Goal: Transaction & Acquisition: Purchase product/service

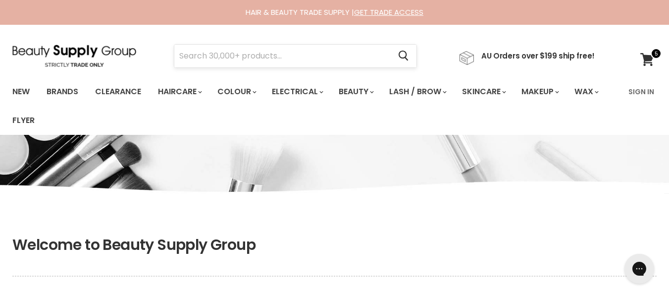
type input "jade@etherealmanes.co.site"
click at [293, 66] on input "Search" at bounding box center [282, 56] width 216 height 23
type input "foils"
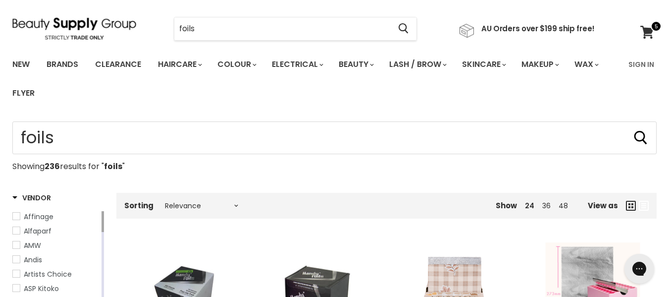
scroll to position [26, 0]
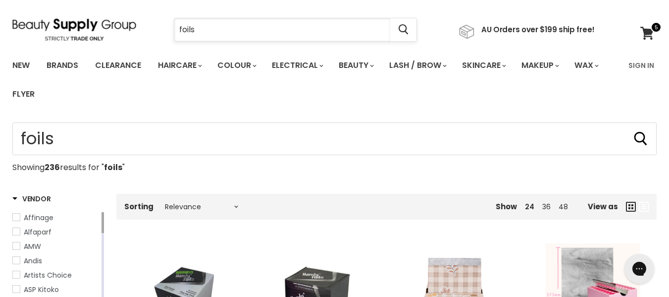
click at [202, 36] on input "foils" at bounding box center [282, 29] width 216 height 23
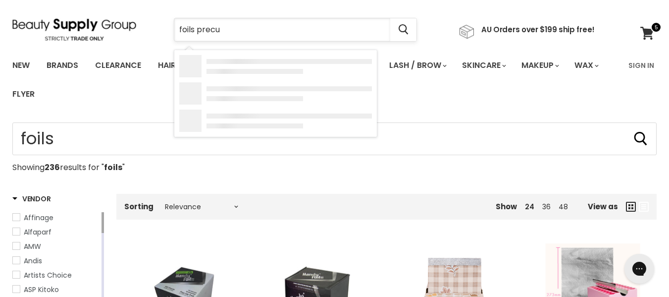
type input "foils precut"
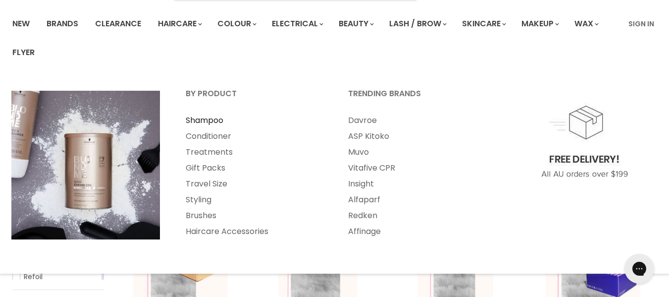
scroll to position [95, 0]
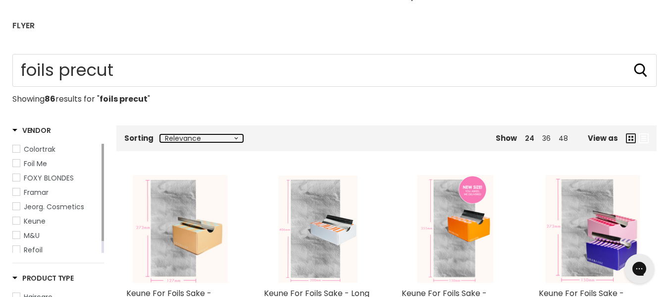
click at [185, 142] on select "Relevance Best Selling Alphabetically, A-Z Alphabetically, Z-A Lowest Price Hig…" at bounding box center [201, 138] width 83 height 8
select select "price-ascending"
click at [168, 142] on select "Relevance Best Selling Alphabetically, A-Z Alphabetically, Z-A Lowest Price Hig…" at bounding box center [201, 138] width 83 height 8
select select "price-ascending"
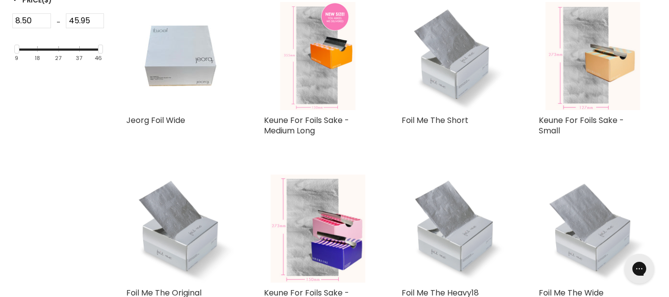
scroll to position [440, 0]
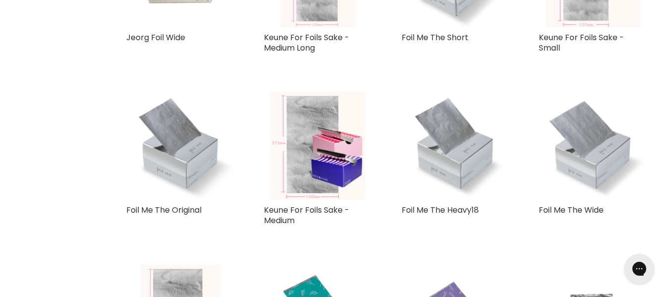
click at [244, 186] on div "Foil Me Grip Me Sample Pack Foil Me Framar Maniac Mesh - Reusable Sheets Framar…" at bounding box center [386, 254] width 540 height 1035
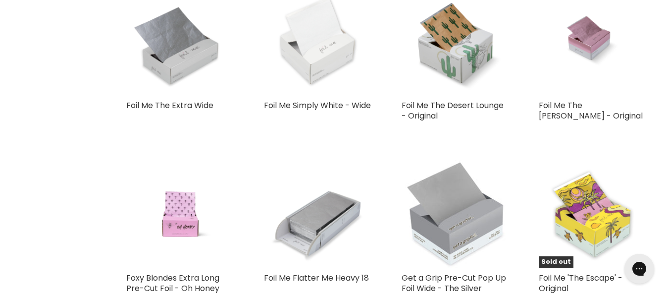
scroll to position [983, 0]
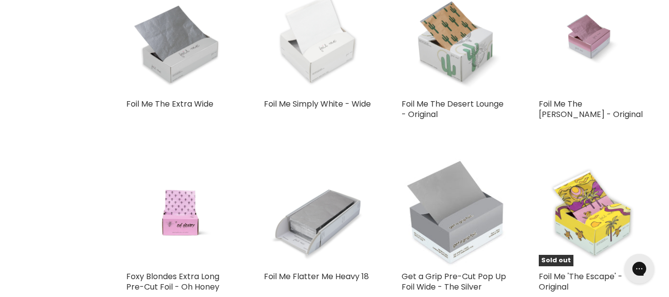
click at [453, 94] on img "Main content" at bounding box center [455, 40] width 108 height 108
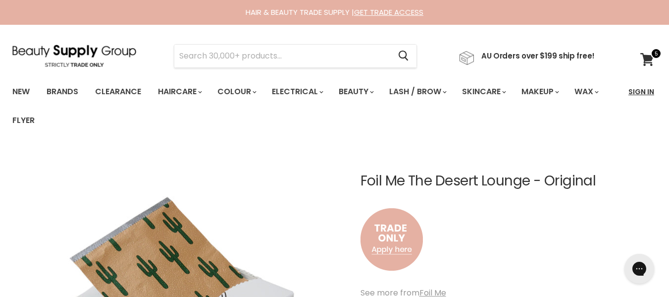
click at [637, 101] on link "Sign In" at bounding box center [641, 91] width 38 height 21
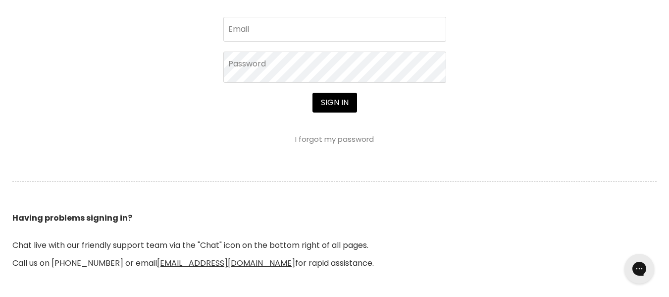
scroll to position [466, 0]
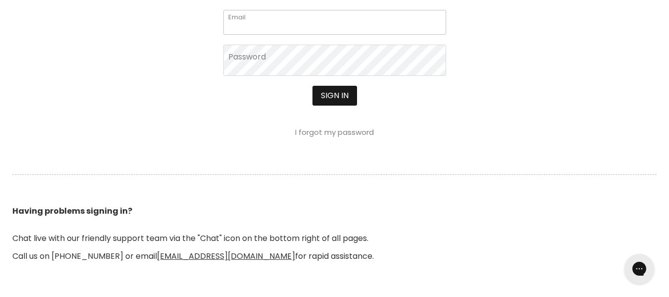
type input "[EMAIL_ADDRESS][DOMAIN_NAME]"
click at [334, 105] on button "Sign in" at bounding box center [334, 96] width 45 height 20
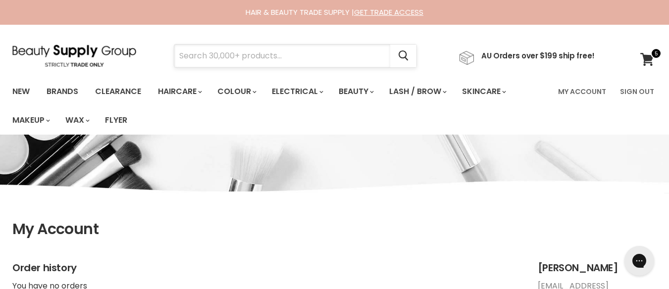
click at [308, 62] on input "Search" at bounding box center [282, 56] width 216 height 23
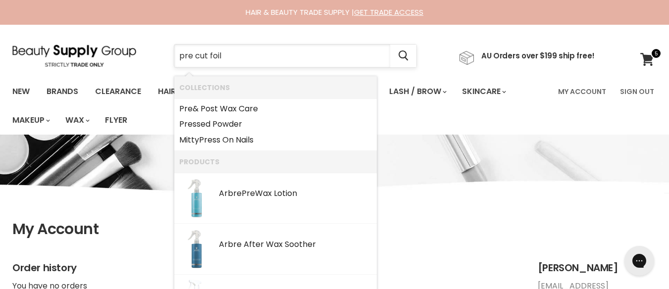
type input "pre cut foils"
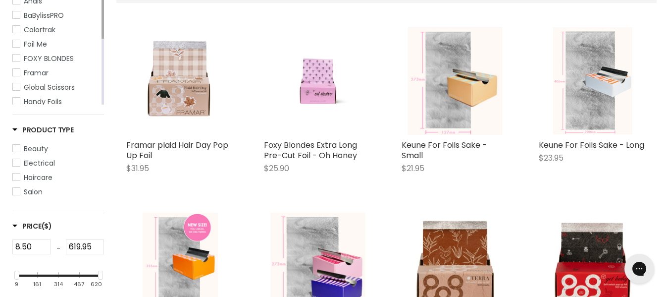
scroll to position [244, 0]
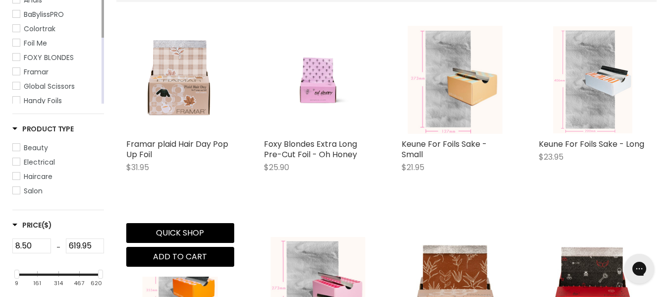
select select "best-selling"
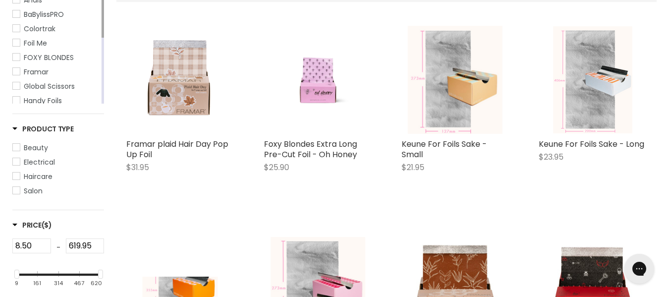
select select "best-selling"
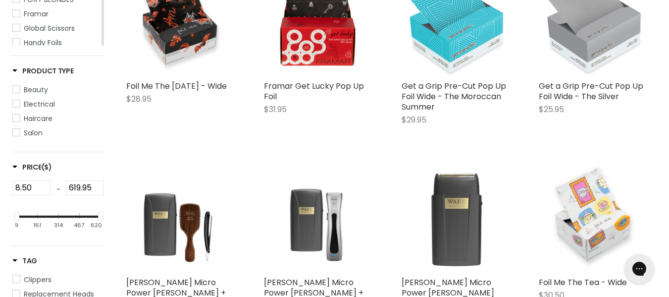
scroll to position [300, 0]
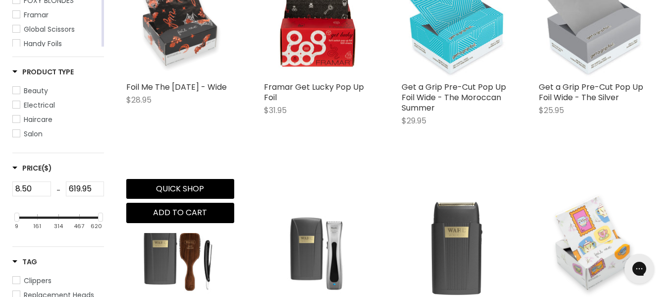
click at [179, 61] on img "Main content" at bounding box center [180, 23] width 108 height 108
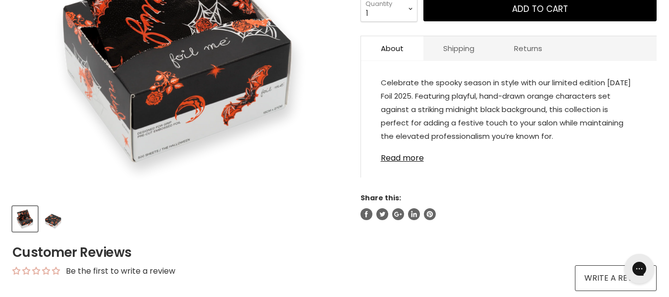
scroll to position [285, 0]
click at [414, 162] on link "Read more" at bounding box center [509, 154] width 256 height 15
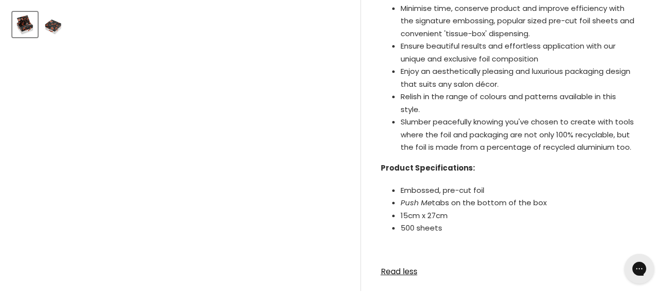
scroll to position [478, 0]
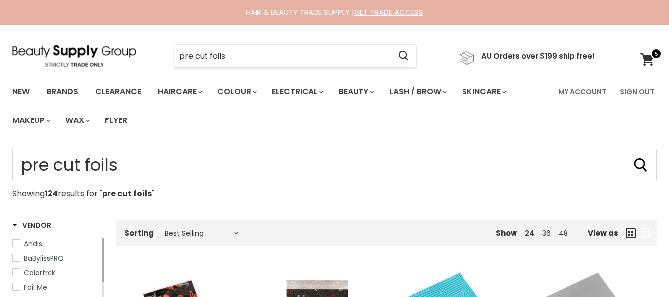
select select "best-selling"
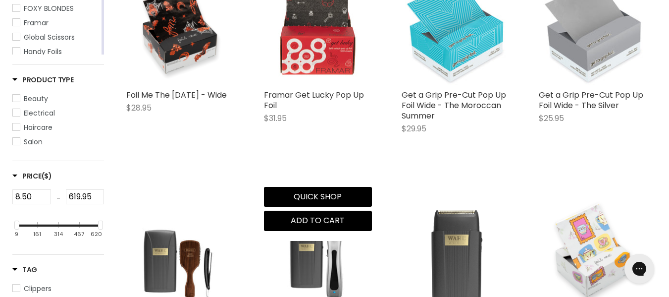
click at [318, 84] on img "Main content" at bounding box center [317, 30] width 95 height 106
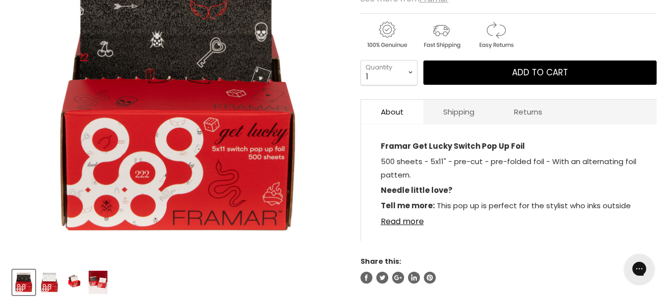
scroll to position [220, 0]
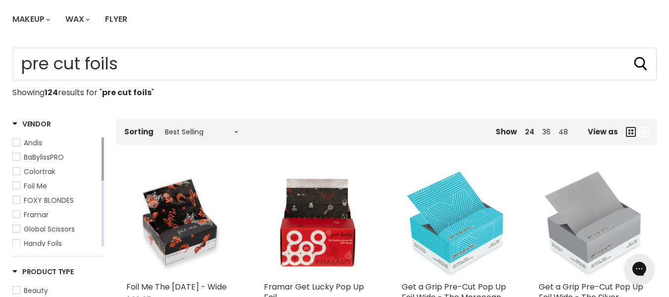
scroll to position [100, 0]
click at [217, 136] on select "Relevance Best Selling Alphabetically, A-Z Alphabetically, Z-A Lowest Price Hig…" at bounding box center [201, 132] width 83 height 8
select select "price-ascending"
click at [168, 136] on select "Relevance Best Selling Alphabetically, A-Z Alphabetically, Z-A Lowest Price Hig…" at bounding box center [201, 132] width 83 height 8
select select "price-ascending"
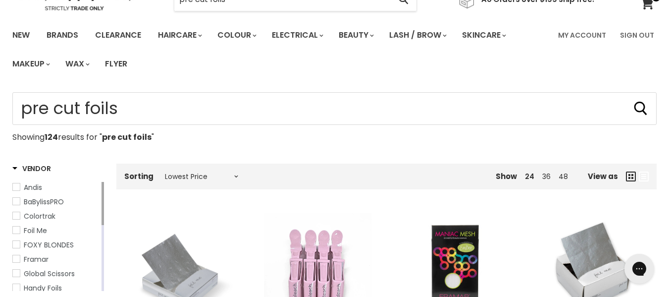
scroll to position [54, 0]
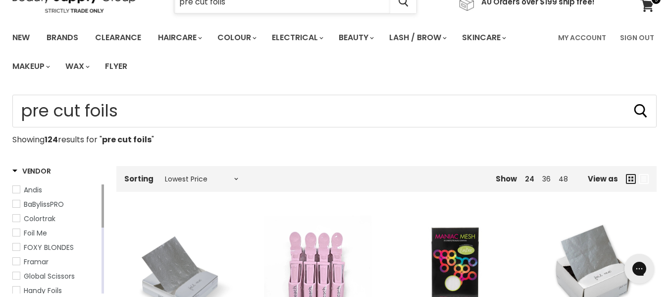
click at [267, 12] on input "pre cut foils" at bounding box center [282, 2] width 216 height 23
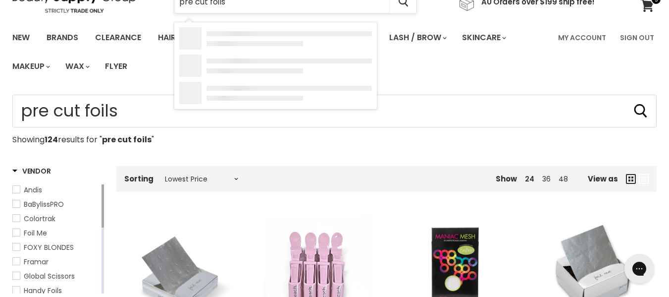
click at [267, 12] on input "pre cut foils" at bounding box center [282, 2] width 216 height 23
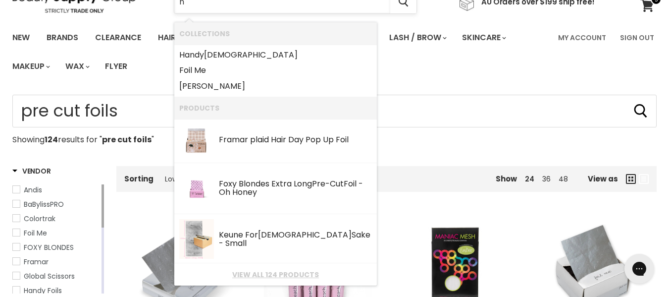
scroll to position [51, 0]
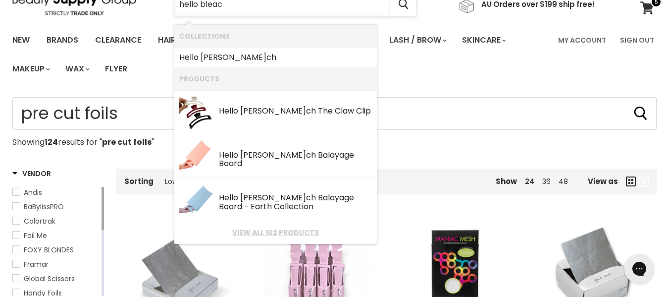
type input "hello bleach"
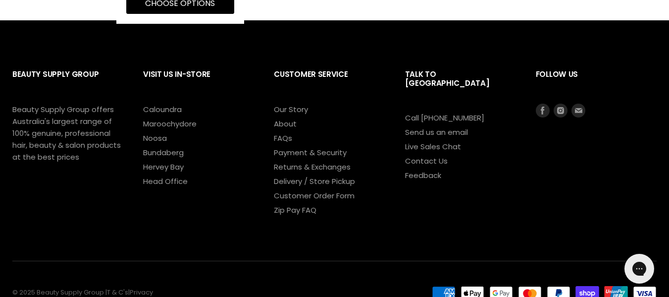
scroll to position [1441, 0]
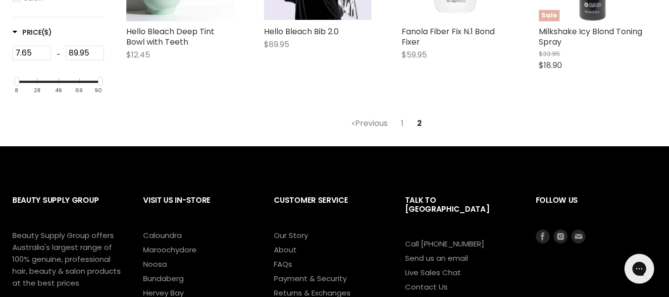
scroll to position [268, 0]
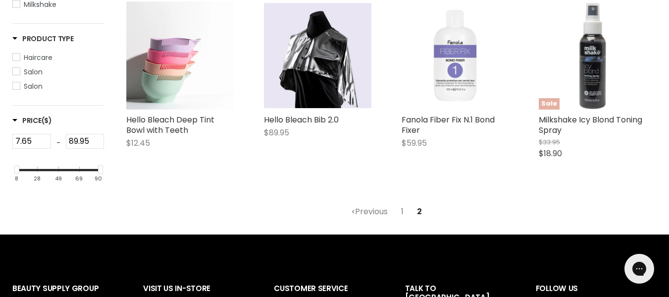
click at [406, 220] on link "1" at bounding box center [402, 211] width 13 height 18
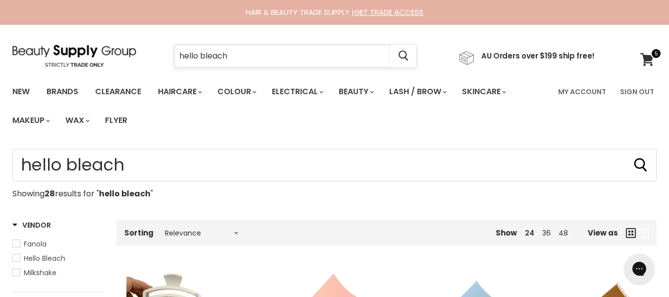
click at [259, 52] on input "hello bleach" at bounding box center [282, 56] width 216 height 23
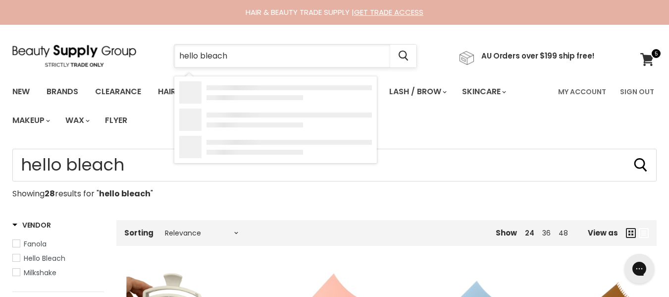
click at [259, 52] on input "hello bleach" at bounding box center [282, 56] width 216 height 23
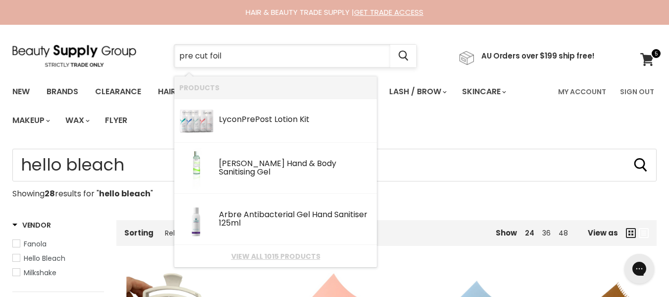
type input "pre cut foils"
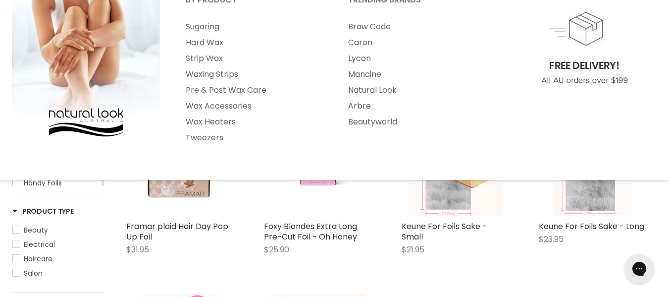
scroll to position [162, 0]
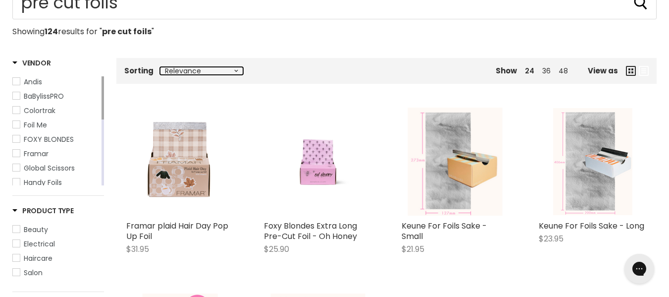
click at [219, 75] on select "Relevance Best Selling Alphabetically, A-Z Alphabetically, Z-A Lowest Price Hig…" at bounding box center [201, 71] width 83 height 8
select select "price-ascending"
click at [168, 75] on select "Relevance Best Selling Alphabetically, A-Z Alphabetically, Z-A Lowest Price Hig…" at bounding box center [201, 71] width 83 height 8
select select "price-ascending"
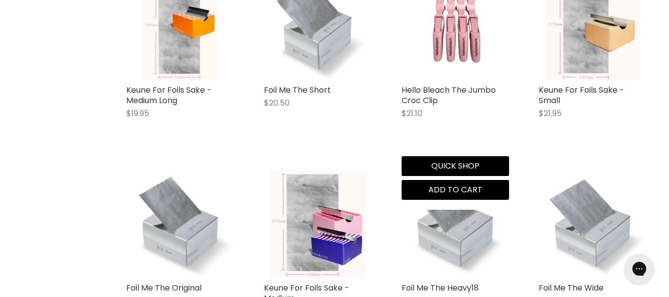
scroll to position [669, 0]
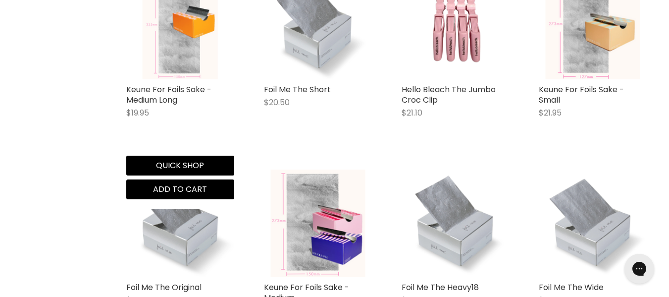
click at [176, 79] on img "Main content" at bounding box center [181, 25] width 76 height 108
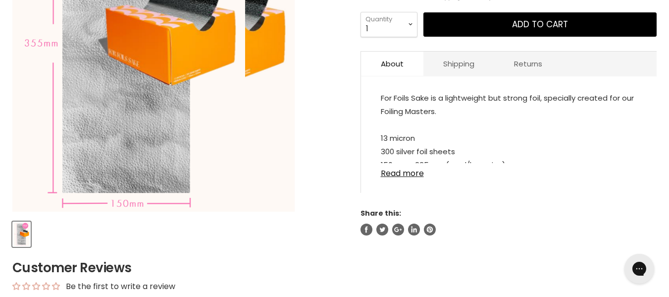
scroll to position [269, 0]
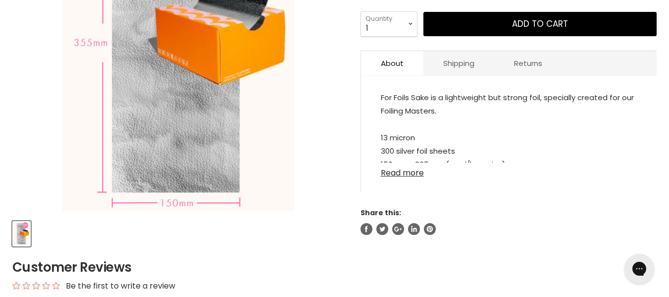
click at [423, 177] on link "Read more" at bounding box center [509, 169] width 256 height 15
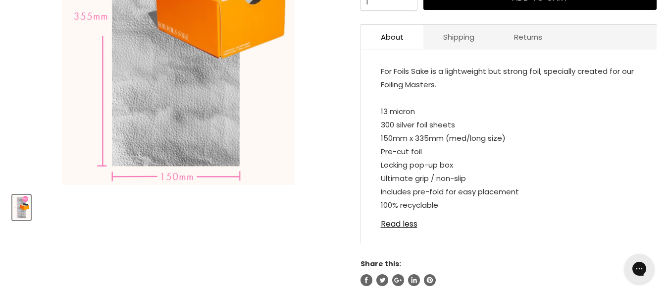
scroll to position [296, 0]
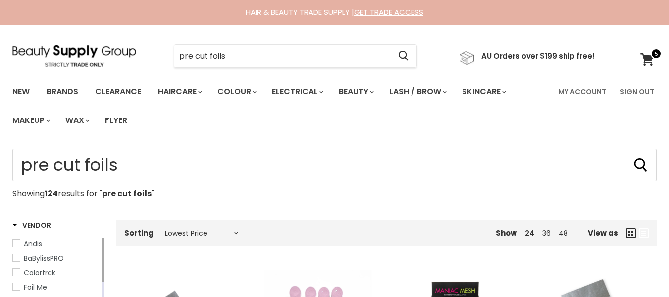
select select "price-ascending"
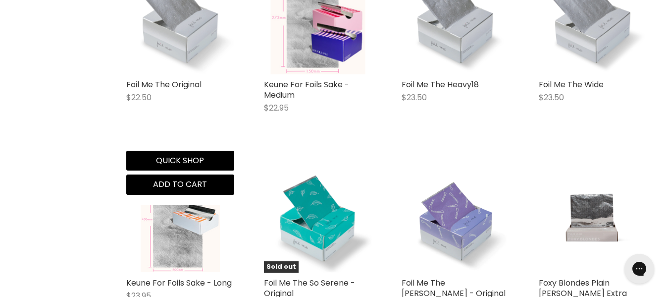
scroll to position [862, 0]
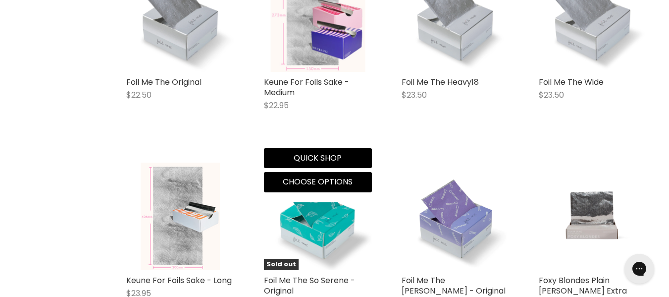
click at [288, 72] on img "Main content" at bounding box center [317, 18] width 95 height 108
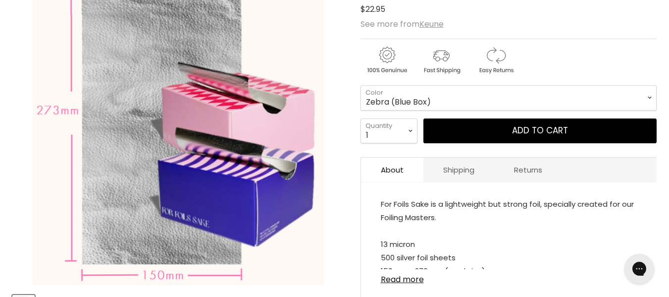
scroll to position [196, 0]
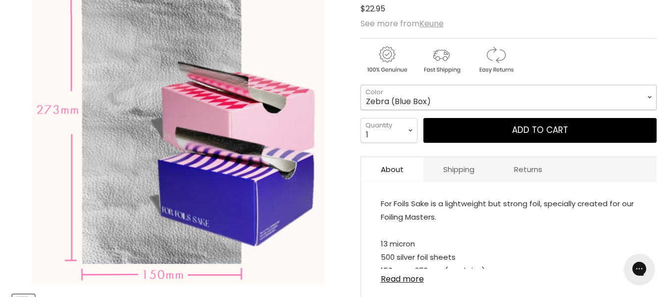
click at [410, 109] on select "Zebra (Blue Box) Diamond (Pink Box)" at bounding box center [508, 97] width 296 height 25
click at [360, 102] on select "Zebra (Blue Box) Diamond (Pink Box)" at bounding box center [508, 97] width 296 height 25
select select "Diamond (Pink Box)"
click at [410, 272] on p "For Foils Sake is a lightweight but strong foil, specially created for our Foil…" at bounding box center [509, 278] width 256 height 162
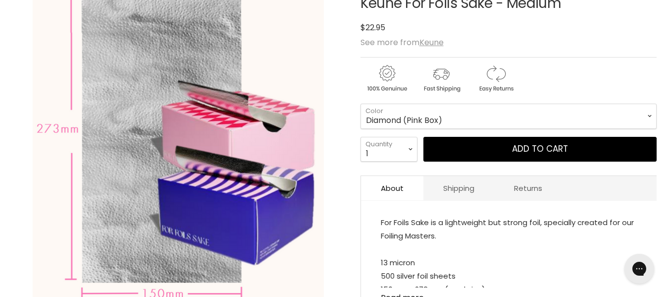
scroll to position [177, 0]
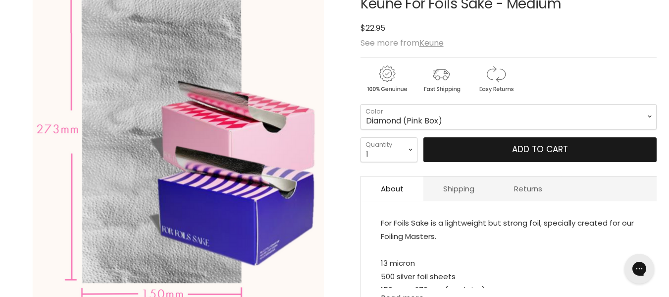
click at [486, 162] on button "Add to cart" at bounding box center [539, 149] width 233 height 25
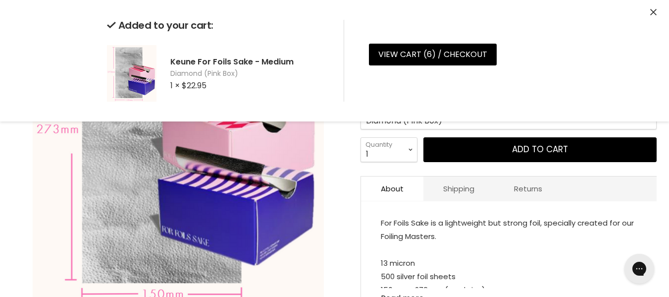
click at [402, 204] on div "Keune For Foils Sake - Medium No reviews $0 $22.95 See more from Keune Zebra (B…" at bounding box center [508, 166] width 296 height 389
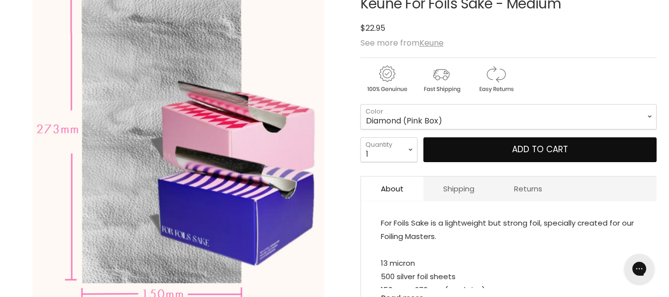
scroll to position [0, 0]
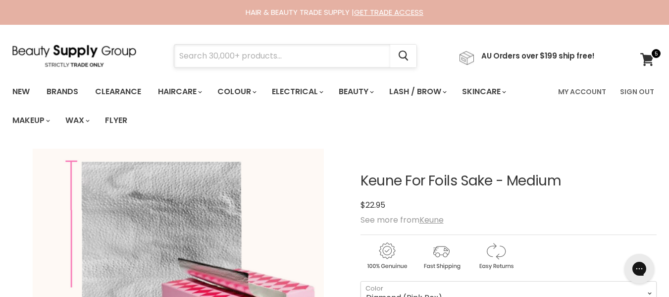
click at [258, 58] on input "Search" at bounding box center [282, 56] width 216 height 23
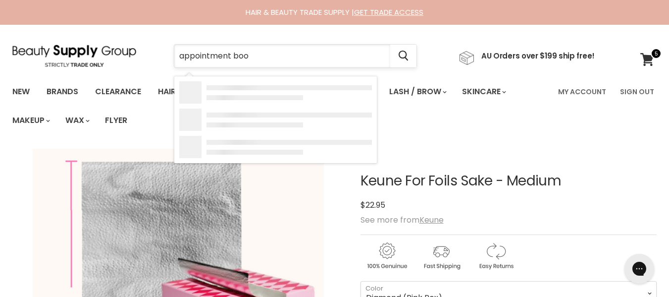
type input "appointment book"
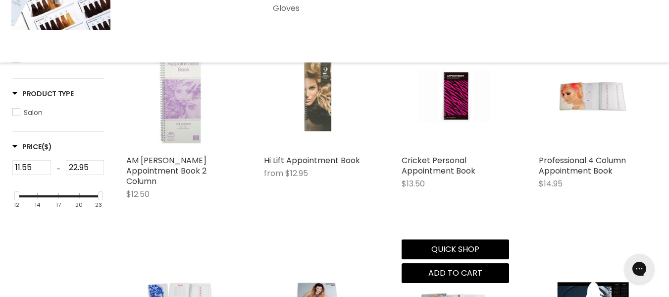
scroll to position [228, 0]
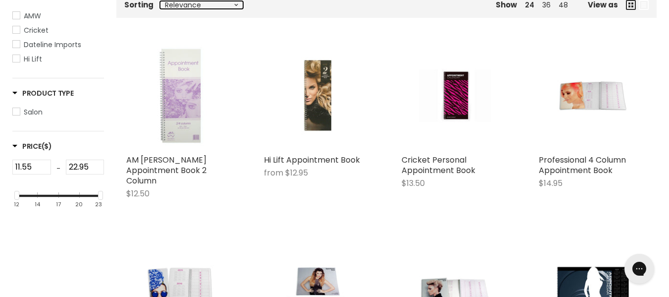
click at [243, 9] on select "Relevance Best Selling Alphabetically, A-Z Alphabetically, Z-A Lowest Price Hig…" at bounding box center [201, 5] width 83 height 8
select select "price-ascending"
click at [168, 9] on select "Relevance Best Selling Alphabetically, A-Z Alphabetically, Z-A Lowest Price Hig…" at bounding box center [201, 5] width 83 height 8
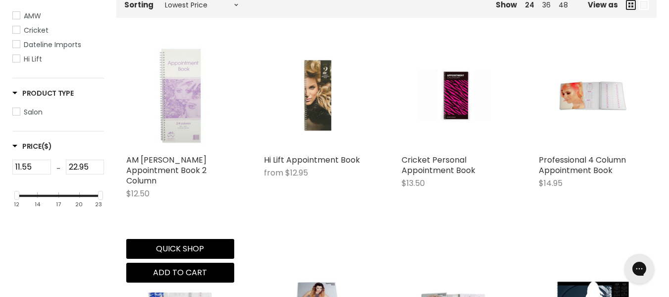
select select "price-ascending"
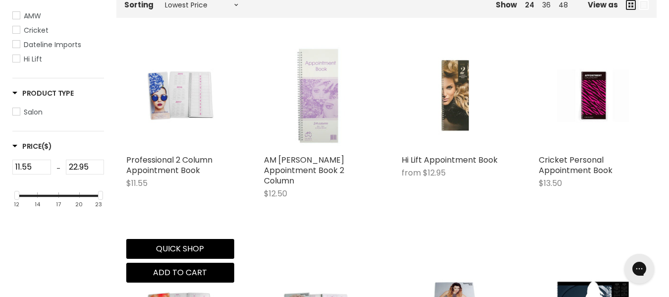
click at [175, 146] on img "Main content" at bounding box center [180, 96] width 72 height 108
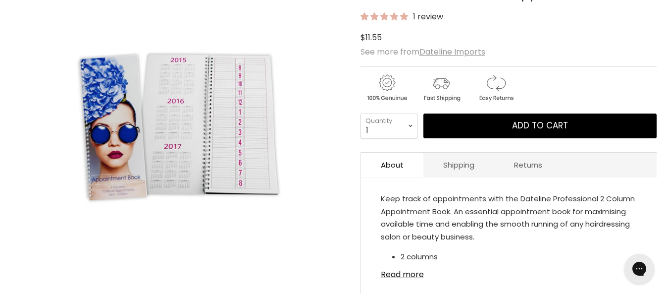
scroll to position [188, 0]
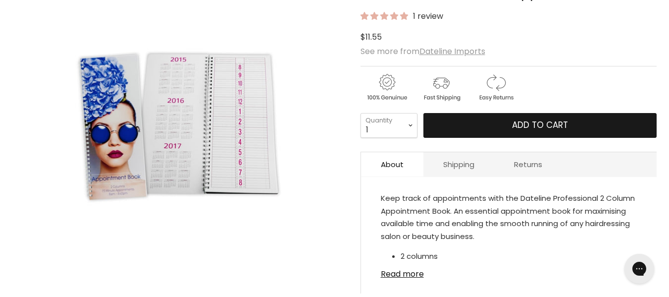
click at [544, 131] on span "Add to cart" at bounding box center [540, 125] width 56 height 12
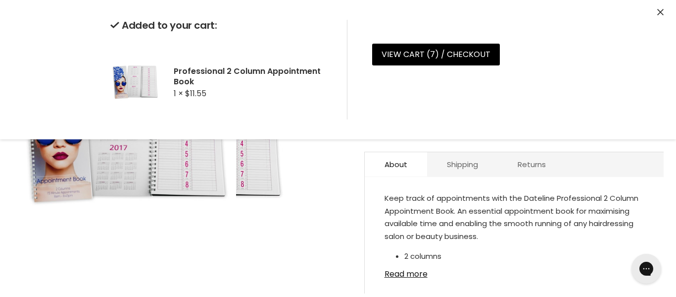
click at [346, 234] on div "Click or scroll to zoom Tap or pinch to zoom" at bounding box center [180, 129] width 336 height 336
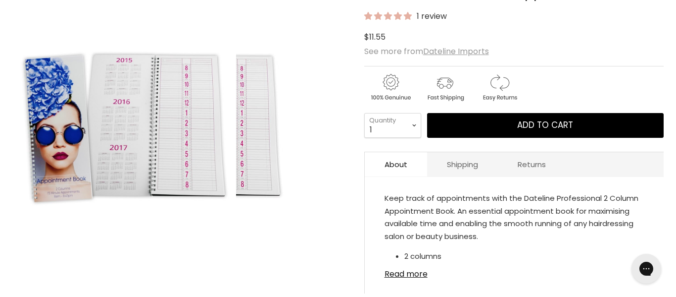
click at [287, 110] on img "Professional 2 Column Appointment Book image. Click or Scroll to Zoom." at bounding box center [180, 128] width 222 height 333
click at [337, 41] on div "Click or scroll to zoom Tap or pinch to zoom" at bounding box center [180, 129] width 336 height 336
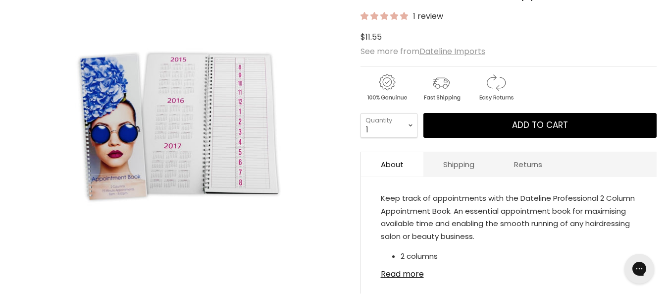
click at [593, 22] on div "1 review" at bounding box center [508, 15] width 296 height 11
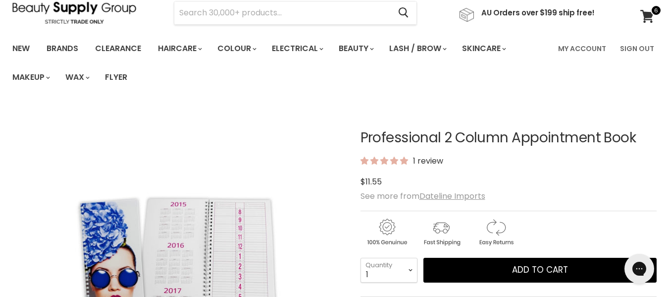
scroll to position [0, 0]
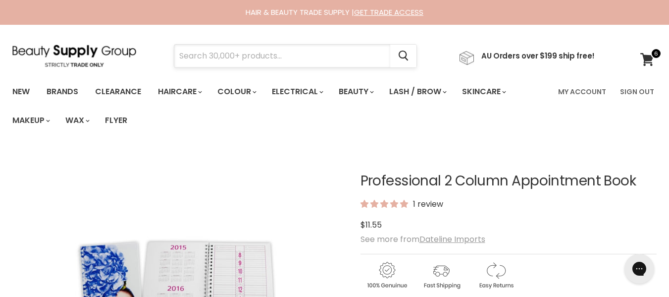
click at [248, 58] on input "Search" at bounding box center [282, 56] width 216 height 23
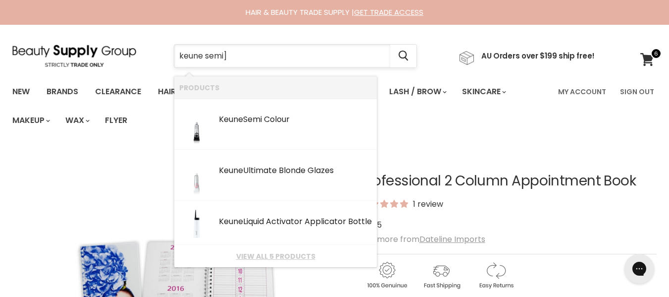
type input "keune semi"
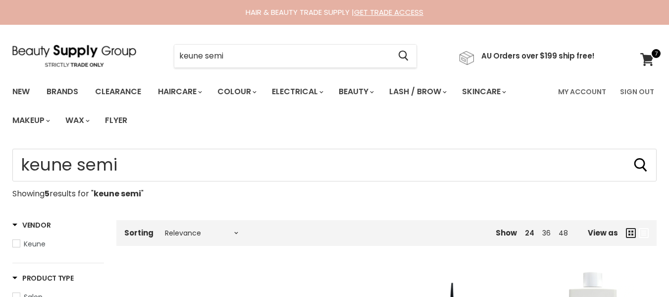
click at [259, 135] on div "Menu keune semi Cancel" at bounding box center [334, 80] width 669 height 110
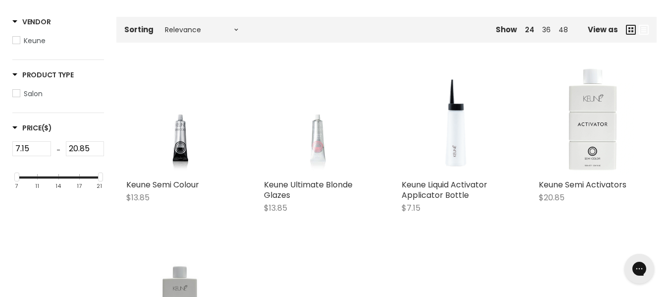
scroll to position [203, 0]
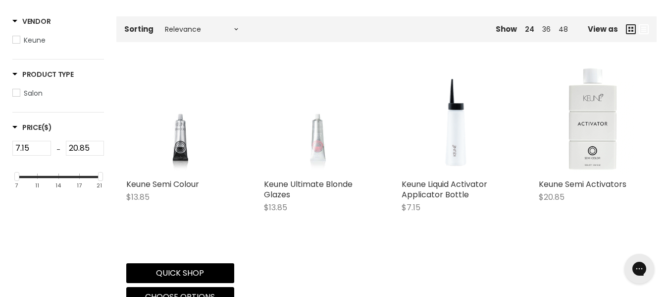
click at [175, 172] on img "Main content" at bounding box center [180, 119] width 79 height 105
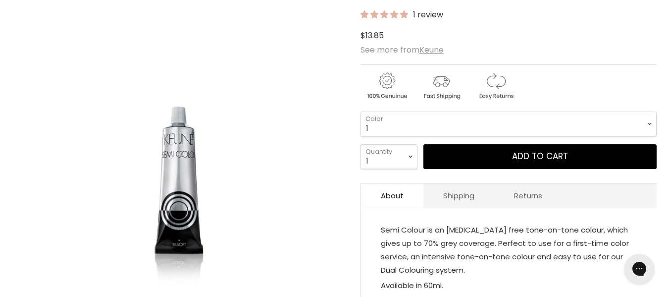
scroll to position [190, 0]
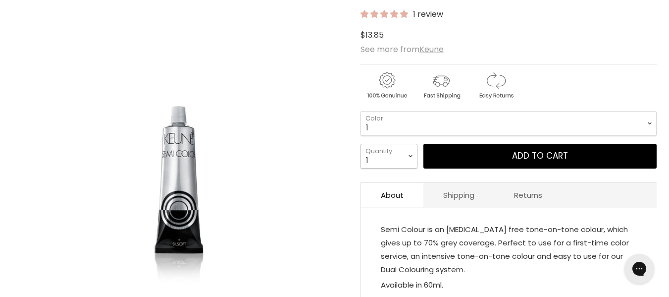
click at [376, 168] on select "1 2 3 4 5 6 7 8 9 10+" at bounding box center [388, 156] width 57 height 25
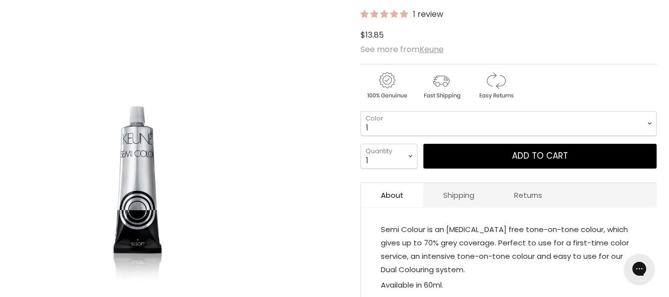
click at [295, 110] on img "Keune Semi Colour image. Click or Scroll to Zoom." at bounding box center [178, 125] width 249 height 332
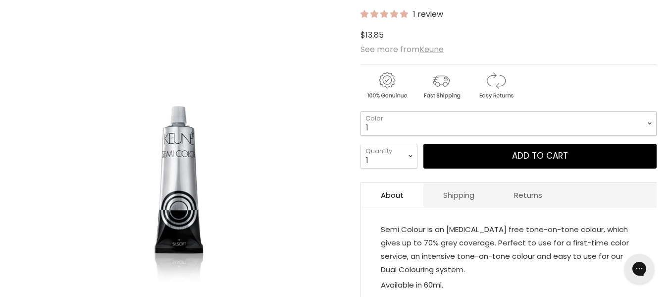
click at [393, 136] on select "1 3 3.1 4 4.7 4.37 4.53 4.6 4.76ri 5 5.11 5.23 5.35 5.4 5.81" at bounding box center [508, 123] width 296 height 25
click at [360, 133] on select "1 3 3.1 4 4.7 4.37 4.53 4.6 4.76ri 5 5.11 5.23 5.35 5.4 5.81" at bounding box center [508, 123] width 296 height 25
click at [419, 136] on select "1 3 3.1 4 4.7 4.37 4.53 4.6 4.76ri 5 5.11 5.23 5.35 5.4 5.81" at bounding box center [508, 123] width 296 height 25
click at [360, 133] on select "1 3 3.1 4 4.7 4.37 4.53 4.6 4.76ri 5 5.11 5.23 5.35 5.4 5.81" at bounding box center [508, 123] width 296 height 25
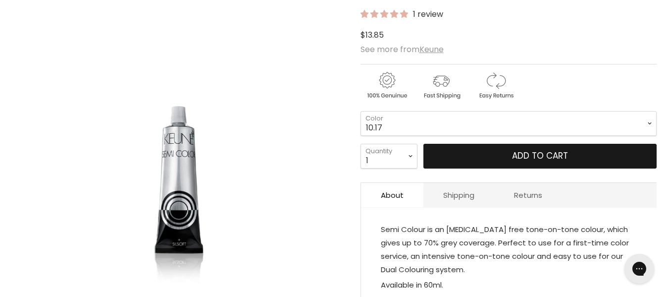
click at [544, 168] on button "Add to cart" at bounding box center [539, 156] width 233 height 25
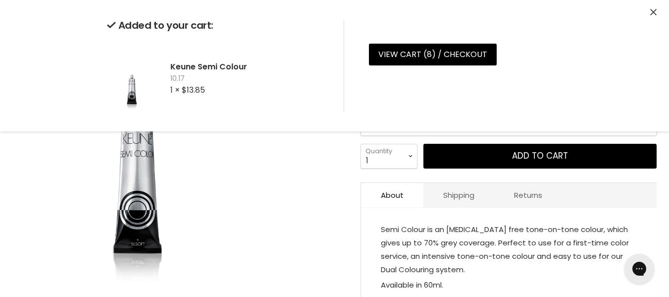
click at [333, 197] on div "Click or scroll to zoom Tap or pinch to zoom" at bounding box center [178, 125] width 332 height 332
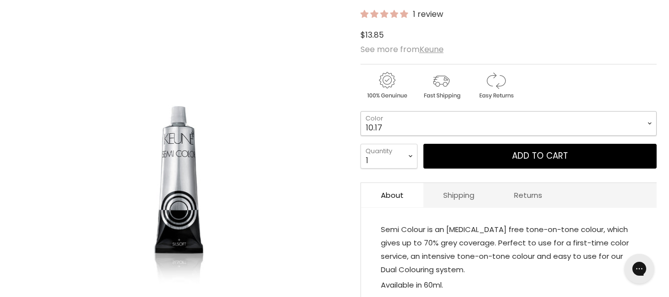
click at [400, 136] on select "1 3 3.1 4 4.7 4.37 4.53 4.6 4.76ri 5 5.11 5.23 5.35 5.4 5.81" at bounding box center [508, 123] width 296 height 25
click at [360, 133] on select "1 3 3.1 4 4.7 4.37 4.53 4.6 4.76ri 5 5.11 5.23 5.35 5.4 5.81" at bounding box center [508, 123] width 296 height 25
select select "9"
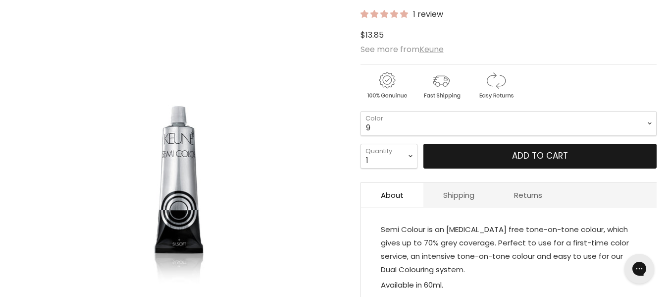
click at [481, 168] on button "Add to cart" at bounding box center [539, 156] width 233 height 25
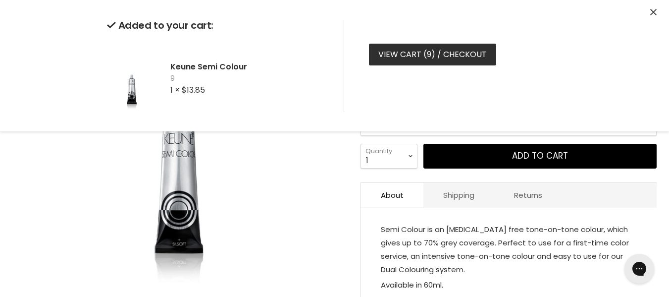
click at [458, 65] on link "View cart ( 9 ) / Checkout" at bounding box center [432, 55] width 127 height 22
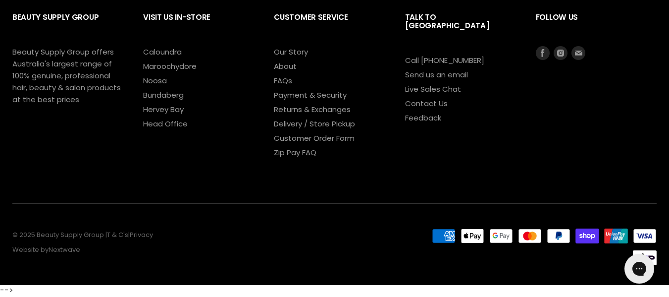
scroll to position [190, 0]
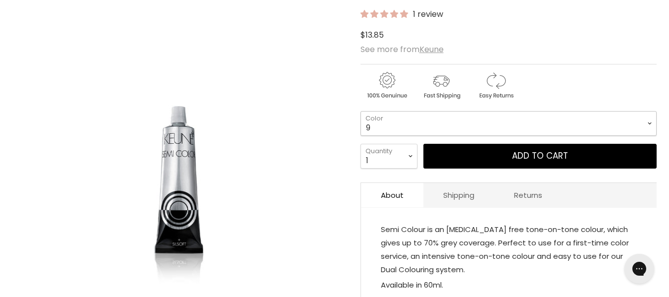
click at [487, 136] on select "1 3 3.1 4 4.7 4.37 4.53 4.6 4.76ri 5 5.11 5.23 5.35 5.4 5.81" at bounding box center [508, 123] width 296 height 25
click at [360, 133] on select "1 3 3.1 4 4.7 4.37 4.53 4.6 4.76ri 5 5.11 5.23 5.35 5.4 5.81" at bounding box center [508, 123] width 296 height 25
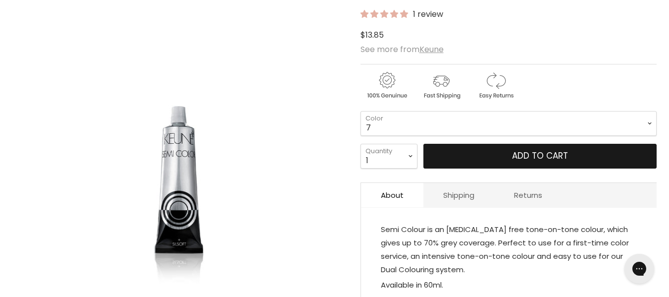
click at [529, 168] on button "Add to cart" at bounding box center [539, 156] width 233 height 25
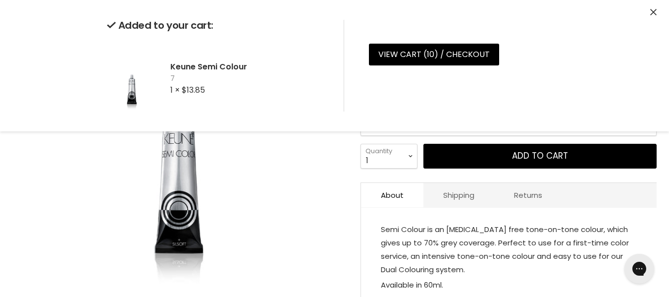
click at [381, 136] on select "1 3 3.1 4 4.7 4.37 4.53 4.6 4.76ri 5 5.11 5.23 5.35 5.4 5.81" at bounding box center [508, 123] width 296 height 25
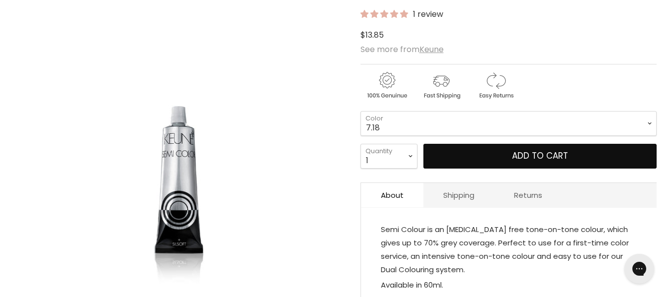
click at [360, 133] on select "1 3 3.1 4 4.7 4.37 4.53 4.6 4.76ri 5 5.11 5.23 5.35 5.4 5.81" at bounding box center [508, 123] width 296 height 25
select select "7.18"
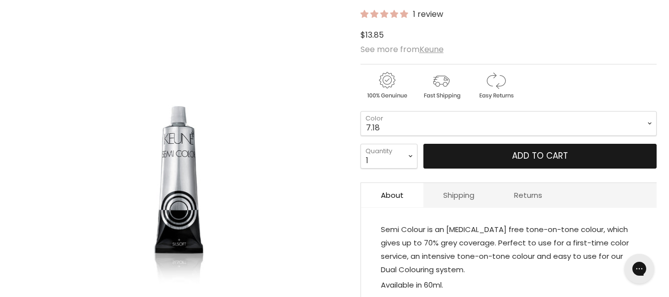
click at [532, 168] on button "Add to cart" at bounding box center [539, 156] width 233 height 25
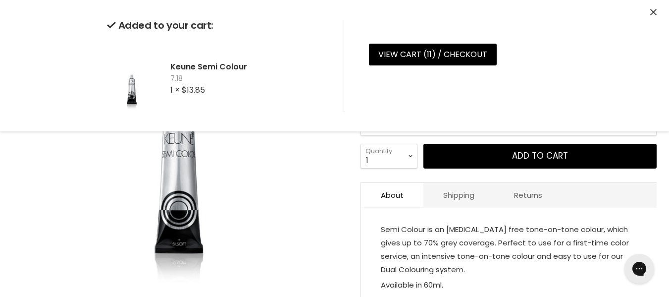
click at [515, 136] on select "1 3 3.1 4 4.7 4.37 4.53 4.6 4.76ri 5 5.11 5.23 5.35 5.4 5.81" at bounding box center [508, 123] width 296 height 25
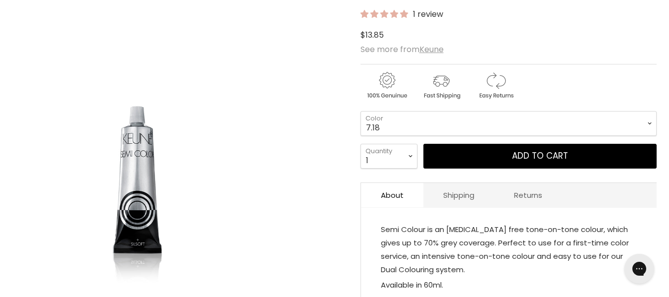
click at [200, 47] on img "Keune Semi Colour image. Click or Scroll to Zoom." at bounding box center [136, 125] width 249 height 332
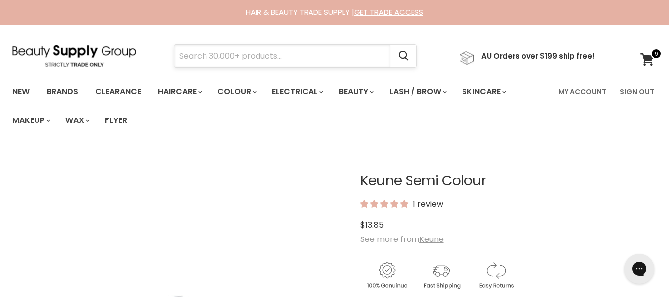
click at [233, 62] on input "Search" at bounding box center [282, 56] width 216 height 23
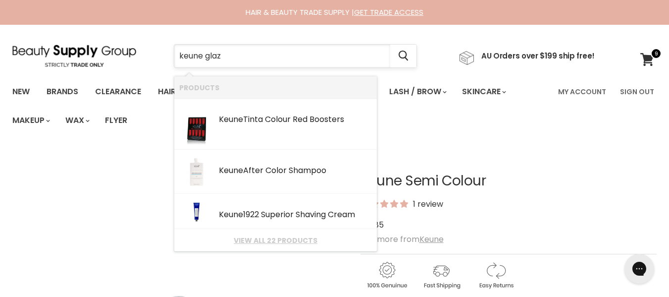
type input "keune glaze"
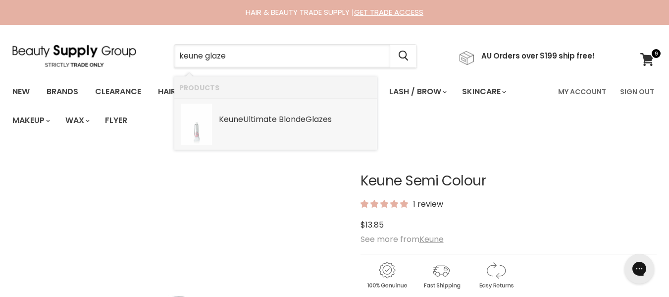
click at [260, 122] on div "Keune Ultimate Blonde Glaze s" at bounding box center [295, 120] width 153 height 10
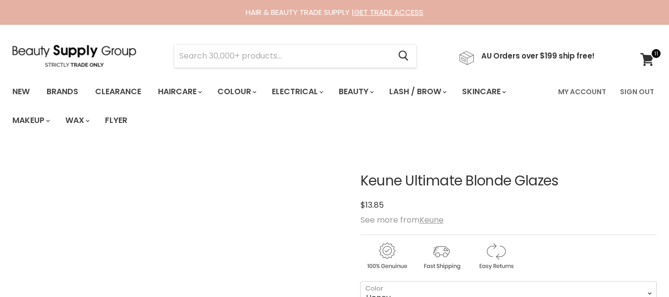
click at [96, 122] on link "Wax" at bounding box center [77, 120] width 38 height 21
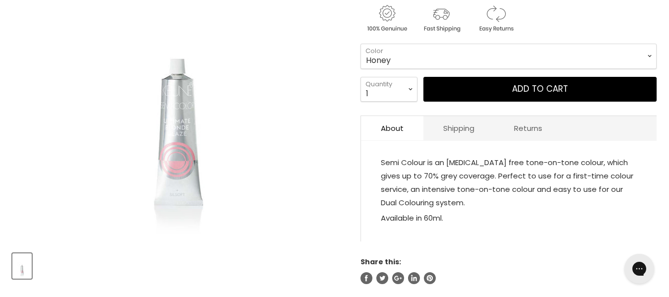
scroll to position [237, 0]
click at [401, 69] on select "Honey [GEOGRAPHIC_DATA] Champagne Soft Pink Silver Beige Silver Lilac Grey Clear" at bounding box center [508, 56] width 296 height 25
click at [360, 62] on select "Honey Peach Champagne Soft Pink Silver Beige Silver Lilac Grey Clear" at bounding box center [508, 56] width 296 height 25
select select "Clear"
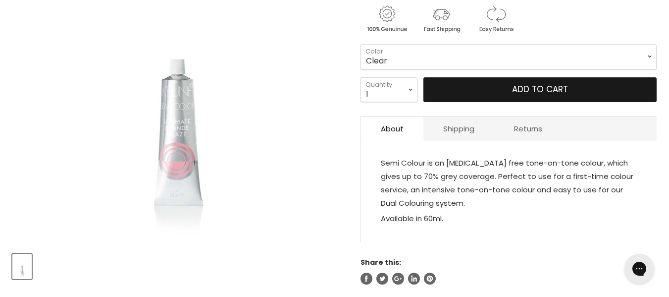
click at [502, 102] on button "Add to cart" at bounding box center [539, 89] width 233 height 25
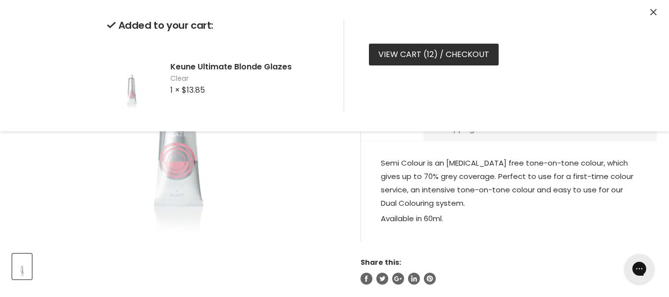
click at [466, 65] on link "View cart ( 12 ) / Checkout" at bounding box center [434, 55] width 130 height 22
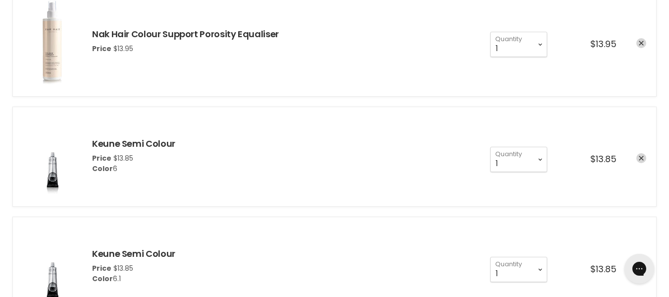
scroll to position [875, 0]
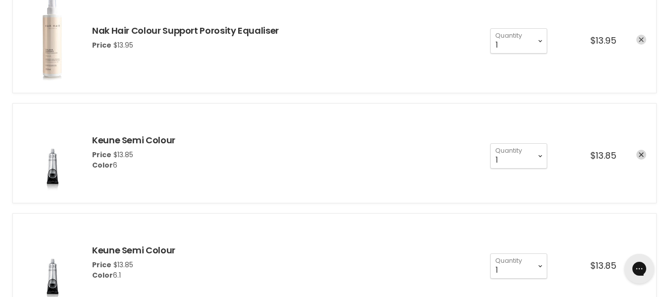
click at [638, 45] on link "remove Nak Hair Colour Support Porosity Equaliser" at bounding box center [641, 40] width 10 height 10
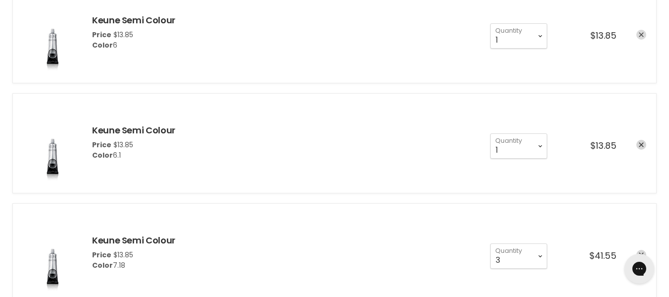
click at [639, 37] on icon "remove Keune Semi Colour" at bounding box center [641, 34] width 5 height 5
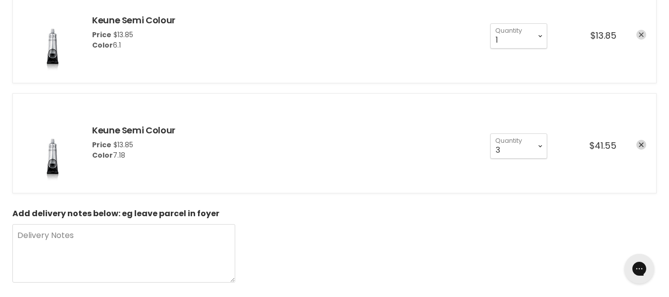
click at [637, 40] on link "remove Keune Semi Colour" at bounding box center [641, 35] width 10 height 10
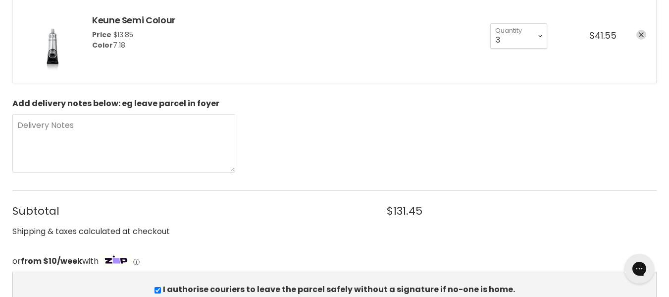
click at [639, 40] on link "remove Keune Semi Colour" at bounding box center [641, 35] width 10 height 10
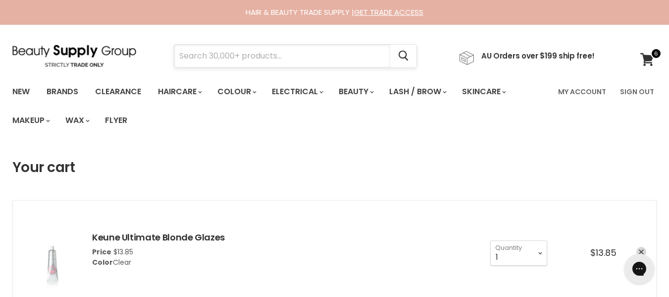
click at [296, 57] on input "Search" at bounding box center [282, 56] width 216 height 23
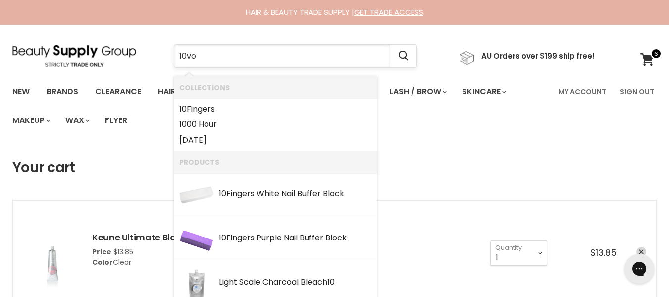
type input "10vol"
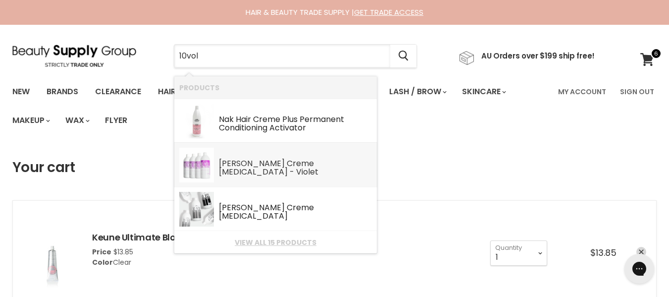
click at [296, 178] on div "Norris Creme Peroxide - Violet" at bounding box center [295, 168] width 153 height 19
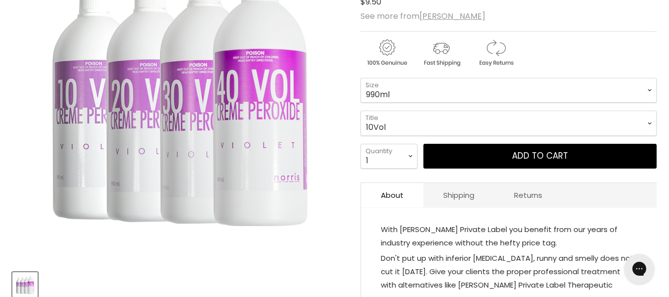
scroll to position [221, 0]
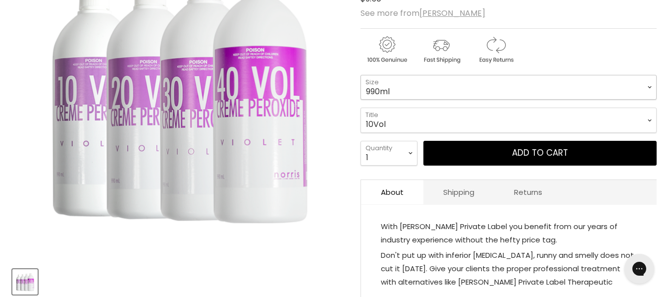
click at [385, 100] on select "990ml" at bounding box center [508, 87] width 296 height 25
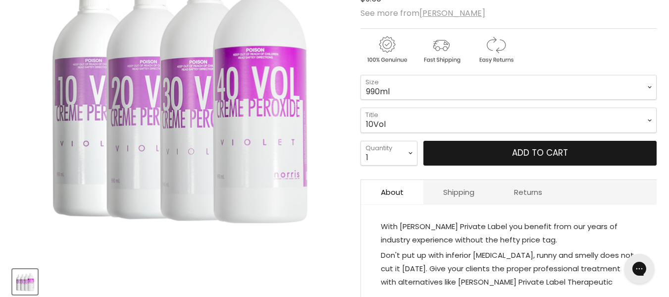
click at [457, 165] on button "Add to cart" at bounding box center [539, 153] width 233 height 25
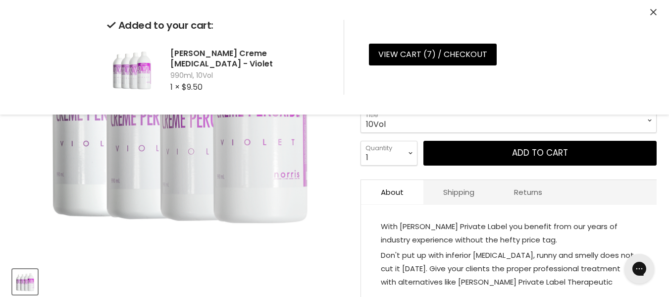
click at [428, 132] on select "10Vol 20Vol 30Vol 40Vol" at bounding box center [508, 119] width 296 height 25
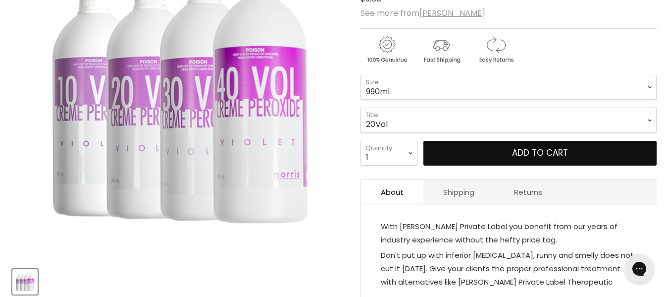
click at [360, 118] on select "10Vol 20Vol 30Vol 40Vol" at bounding box center [508, 119] width 296 height 25
select select "20Vol"
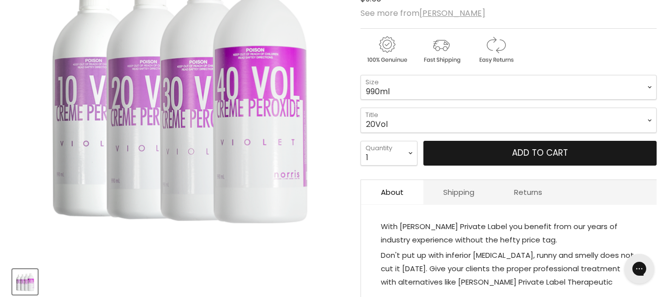
click at [465, 165] on button "Add to cart" at bounding box center [539, 153] width 233 height 25
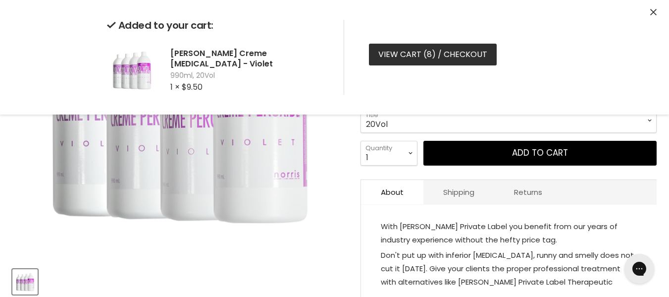
click at [452, 65] on link "View cart ( 8 ) / Checkout" at bounding box center [433, 55] width 128 height 22
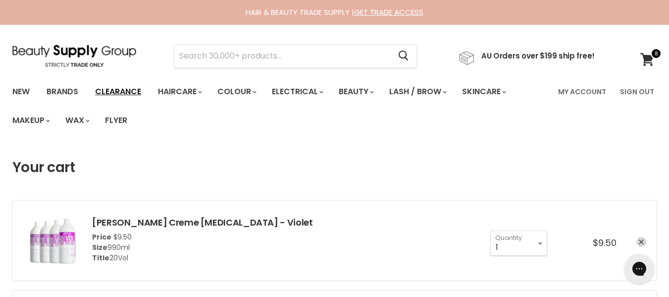
click at [148, 86] on link "Clearance" at bounding box center [118, 91] width 61 height 21
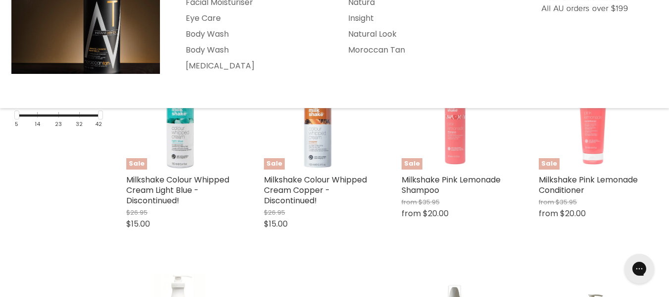
scroll to position [234, 0]
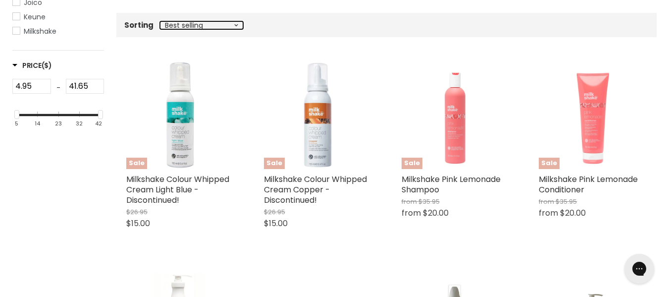
click at [239, 29] on select "Best selling Featured Alphabetically, A-Z Alphabetically, Z-A Price, low to hig…" at bounding box center [201, 25] width 83 height 8
select select "price-ascending"
click at [168, 29] on select "Best selling Featured Alphabetically, A-Z Alphabetically, Z-A Price, low to hig…" at bounding box center [201, 25] width 83 height 8
select select "price-ascending"
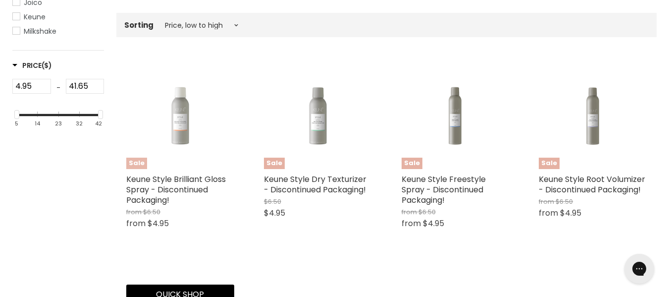
click at [178, 131] on img "Main content" at bounding box center [180, 114] width 107 height 79
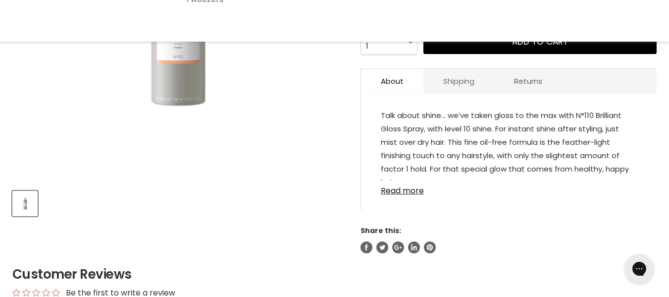
scroll to position [300, 0]
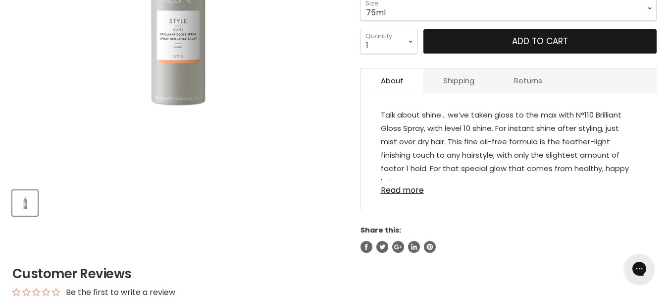
click at [509, 54] on button "Add to cart" at bounding box center [539, 41] width 233 height 25
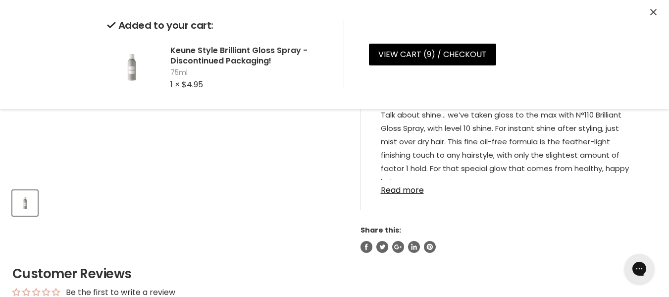
click at [370, 189] on div "Talk about shine… we’ve taken gloss to the max with N°110 Brilliant Gloss Spray…" at bounding box center [509, 156] width 296 height 106
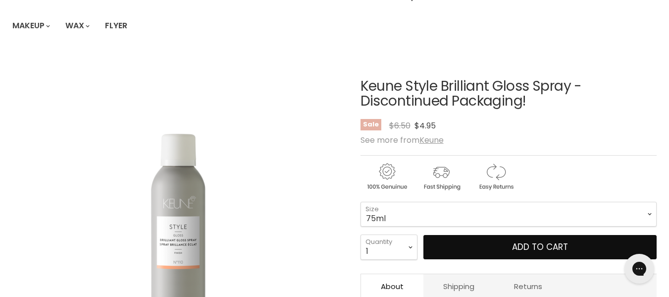
scroll to position [0, 0]
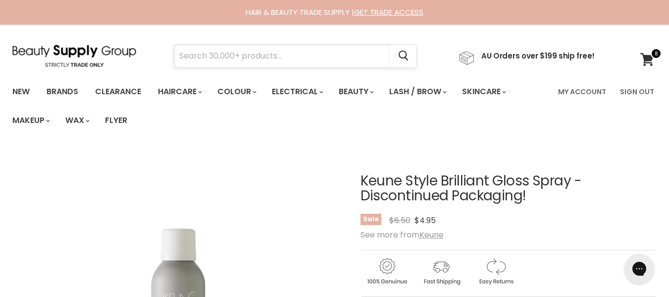
click at [287, 53] on input "Search" at bounding box center [282, 56] width 216 height 23
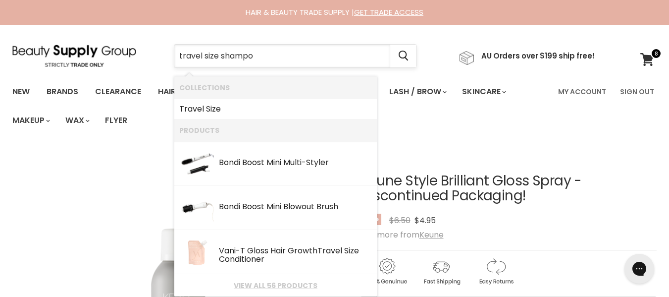
type input "travel size shampoo"
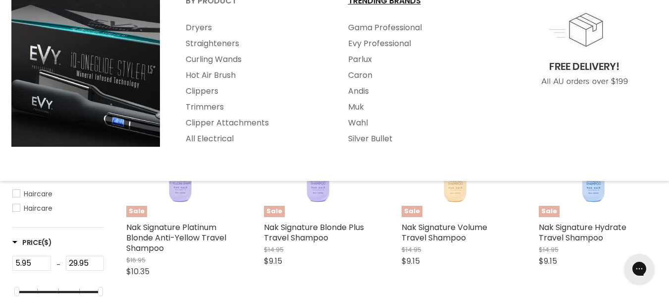
scroll to position [161, 0]
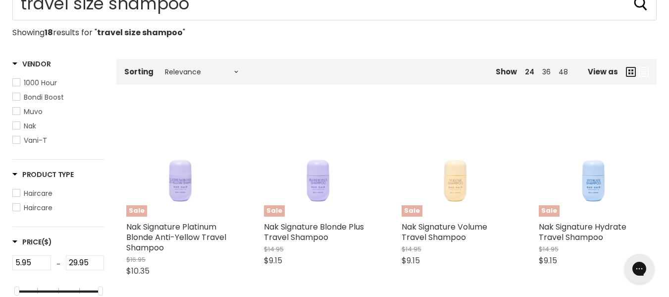
click at [251, 81] on div "Sorting Relevance Best Selling Alphabetically, A-Z Alphabetically, Z-A Lowest P…" at bounding box center [224, 72] width 216 height 18
click at [243, 76] on select "Relevance Best Selling Alphabetically, A-Z Alphabetically, Z-A Lowest Price Hig…" at bounding box center [201, 72] width 83 height 8
select select "price-ascending"
click at [168, 76] on select "Relevance Best Selling Alphabetically, A-Z Alphabetically, Z-A Lowest Price Hig…" at bounding box center [201, 72] width 83 height 8
select select "price-ascending"
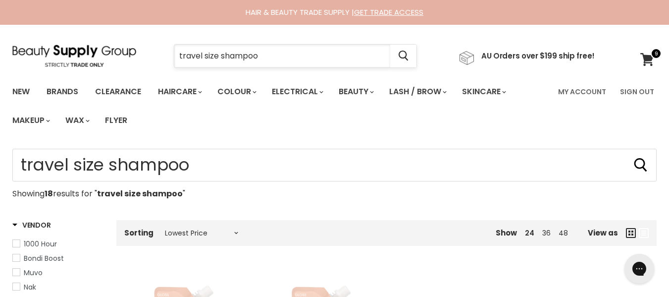
click at [291, 60] on input "travel size shampoo" at bounding box center [282, 56] width 216 height 23
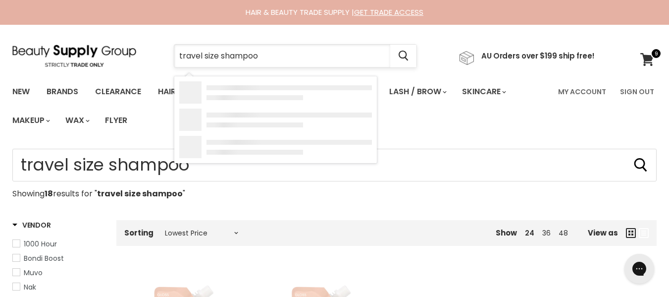
click at [291, 60] on input "travel size shampoo" at bounding box center [282, 56] width 216 height 23
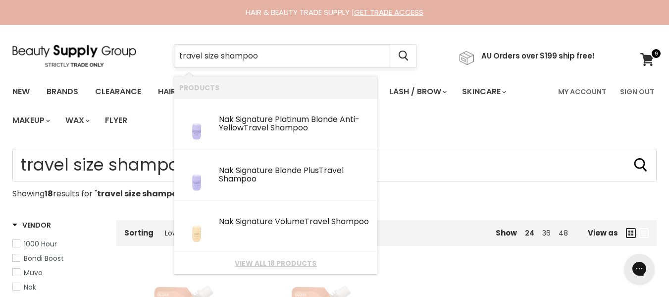
click at [291, 60] on input "travel size shampoo" at bounding box center [282, 56] width 216 height 23
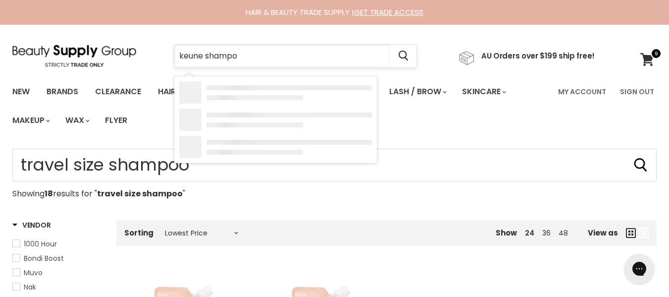
type input "keune shampoo"
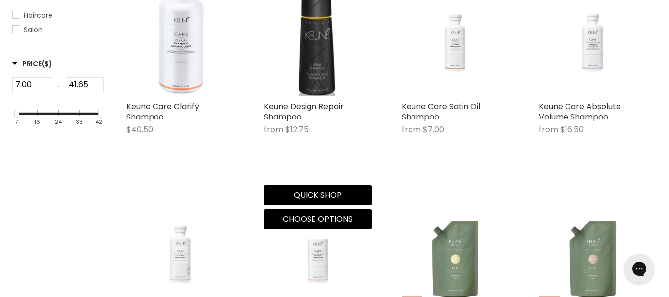
scroll to position [277, 0]
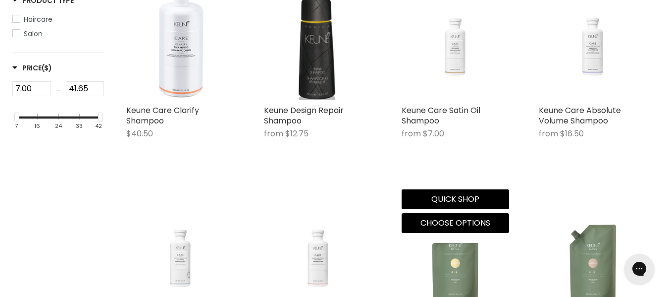
click at [454, 86] on img "Main content" at bounding box center [454, 45] width 107 height 79
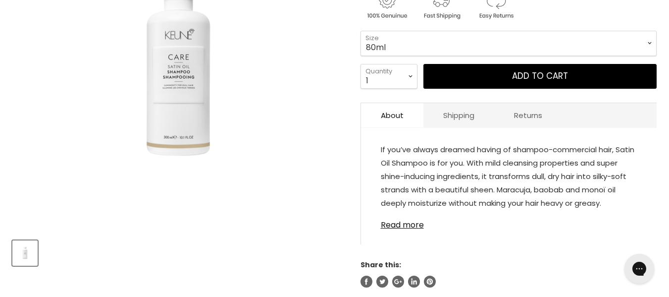
scroll to position [250, 0]
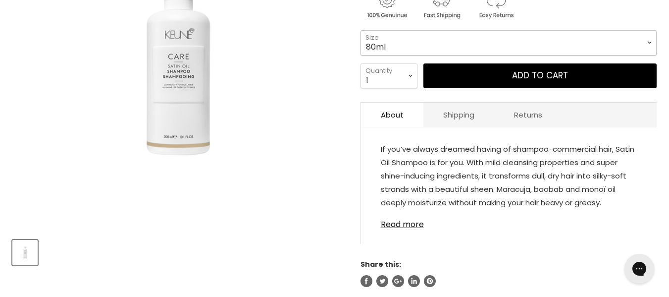
click at [395, 55] on select "80ml 300ml 1Litre" at bounding box center [508, 42] width 296 height 25
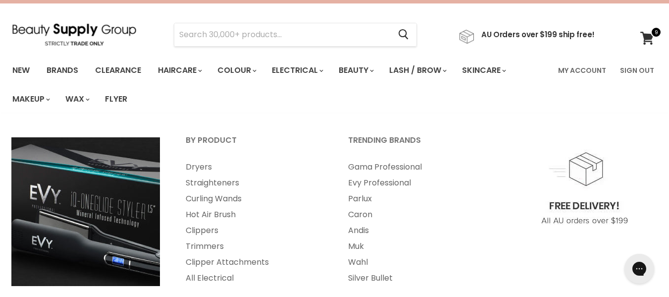
scroll to position [0, 0]
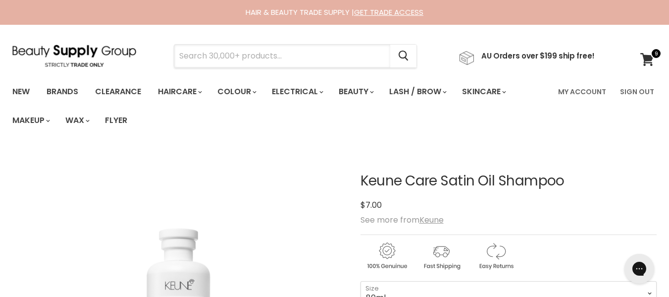
click at [325, 60] on input "Search" at bounding box center [282, 56] width 216 height 23
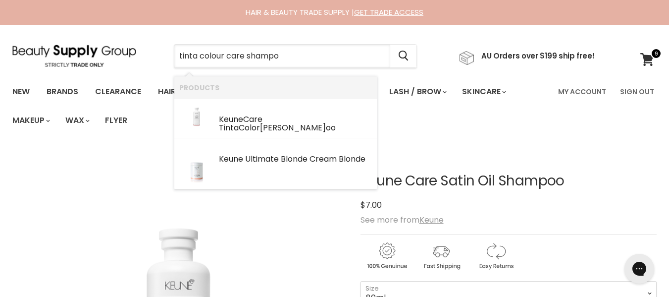
type input "tinta colour care shampoo"
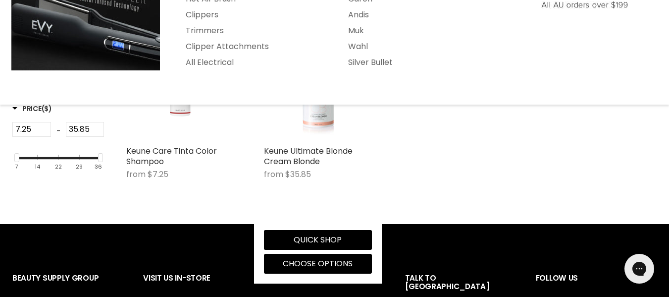
scroll to position [237, 0]
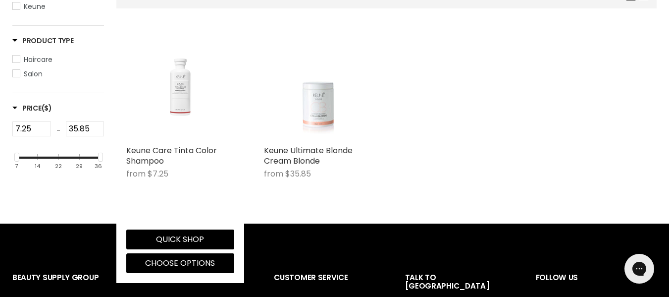
click at [178, 126] on img "Main content" at bounding box center [180, 86] width 107 height 79
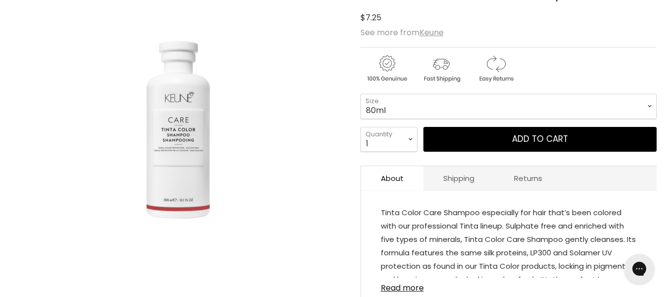
scroll to position [187, 0]
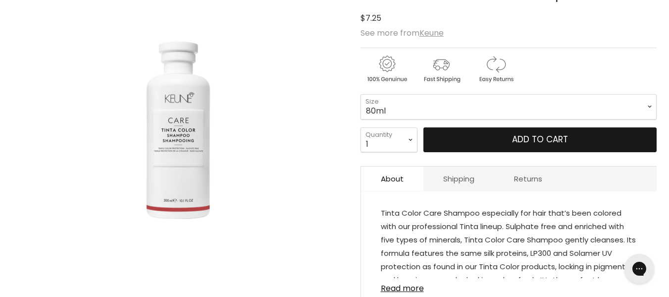
click at [507, 152] on button "Add to cart" at bounding box center [539, 139] width 233 height 25
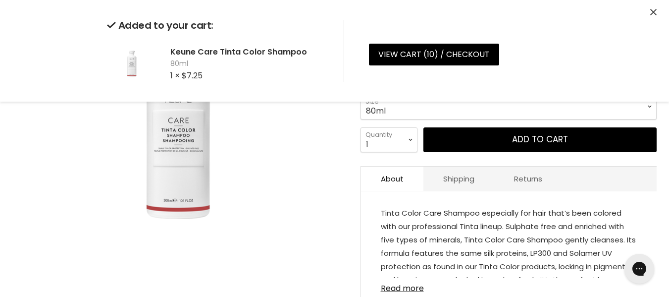
scroll to position [0, 0]
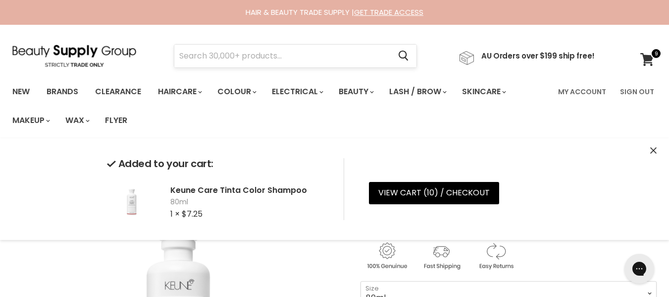
click at [318, 52] on input "Search" at bounding box center [282, 56] width 216 height 23
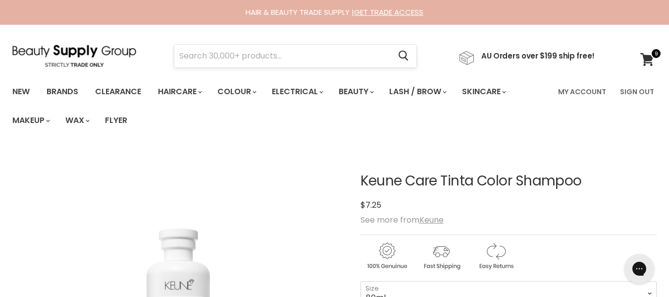
scroll to position [207, 0]
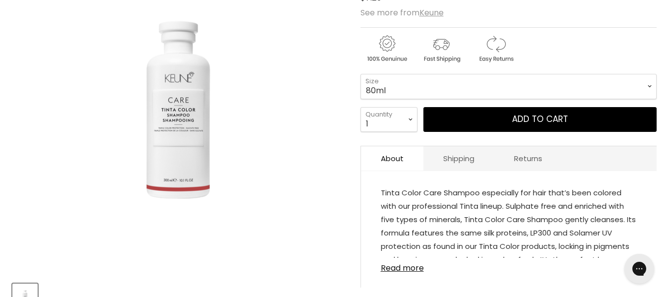
click at [318, 52] on img "Keune Care Tinta Color Shampoo image. Click or Scroll to Zoom." at bounding box center [178, 64] width 332 height 245
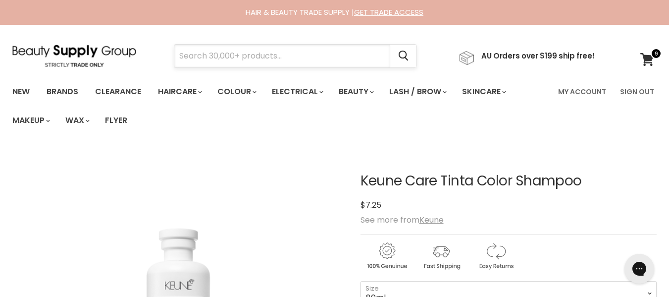
click at [292, 59] on input "Search" at bounding box center [282, 56] width 216 height 23
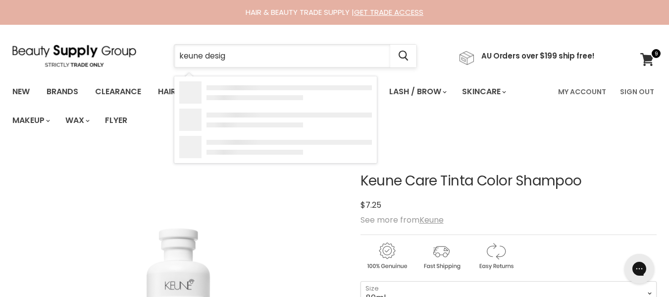
type input "keune design"
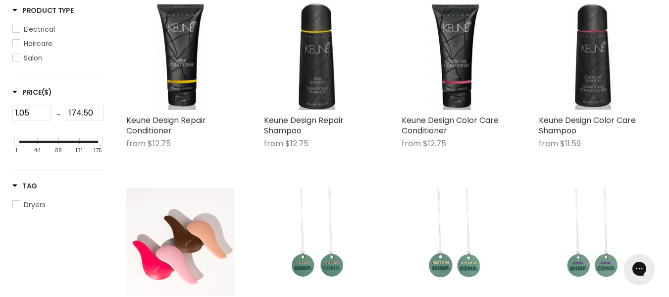
scroll to position [332, 0]
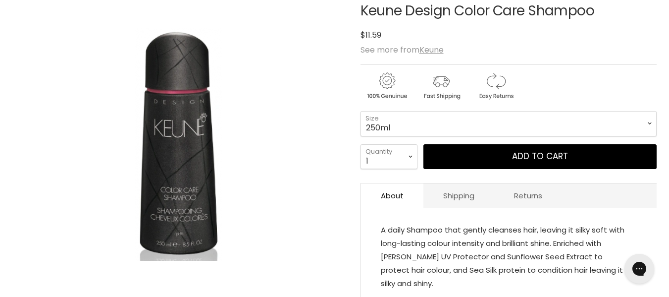
scroll to position [170, 0]
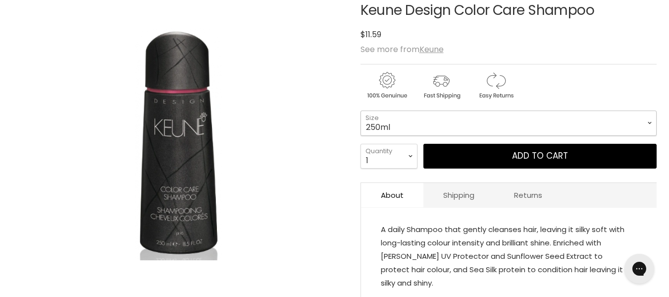
click at [503, 135] on select "250ml 1Litre" at bounding box center [508, 122] width 296 height 25
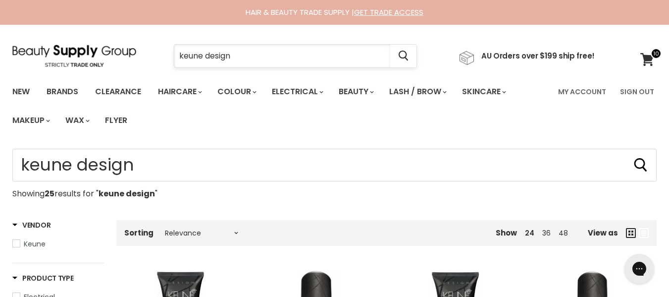
click at [263, 50] on input "keune design" at bounding box center [282, 56] width 216 height 23
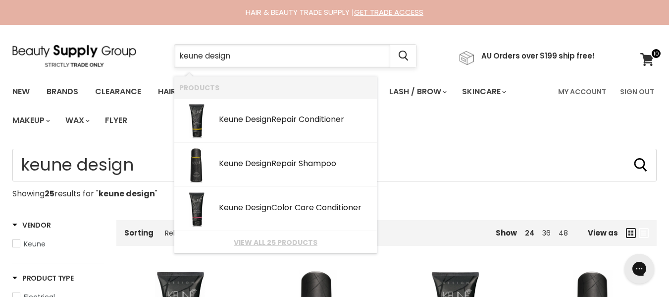
click at [218, 58] on input "keune design" at bounding box center [282, 56] width 216 height 23
drag, startPoint x: 218, startPoint y: 58, endPoint x: 262, endPoint y: 63, distance: 44.4
click at [262, 63] on input "keune design" at bounding box center [282, 56] width 216 height 23
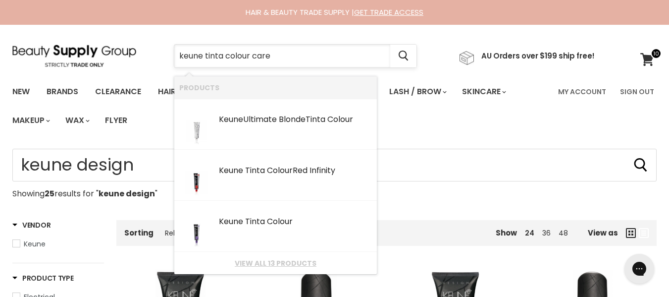
type input "keune tinta colour care"
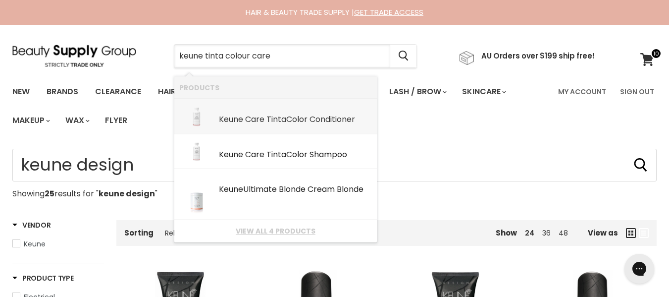
click at [259, 125] on div "Keune Care Tinta Color Conditioner" at bounding box center [295, 120] width 153 height 10
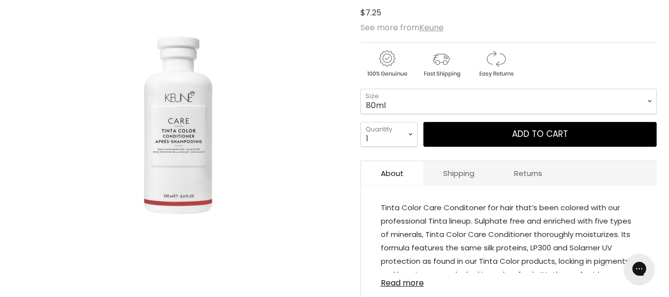
scroll to position [193, 0]
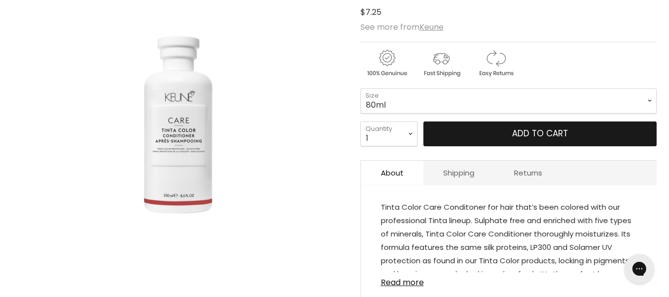
click at [540, 139] on span "Add to cart" at bounding box center [540, 133] width 56 height 12
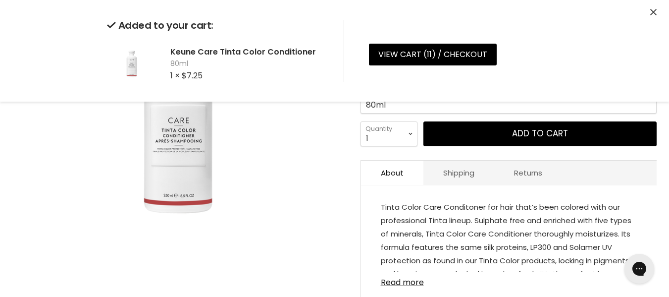
click at [551, 189] on div "Keune Care Tinta Color Conditioner No reviews $7.25 See more from [GEOGRAPHIC_D…" at bounding box center [508, 150] width 296 height 389
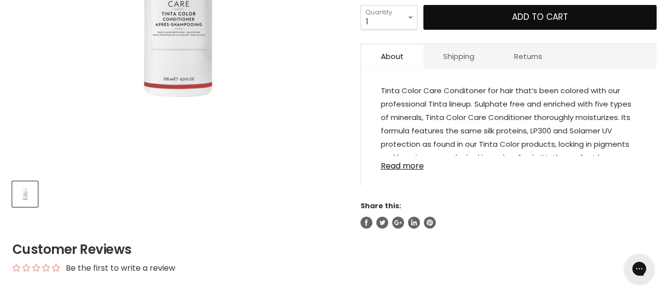
scroll to position [309, 0]
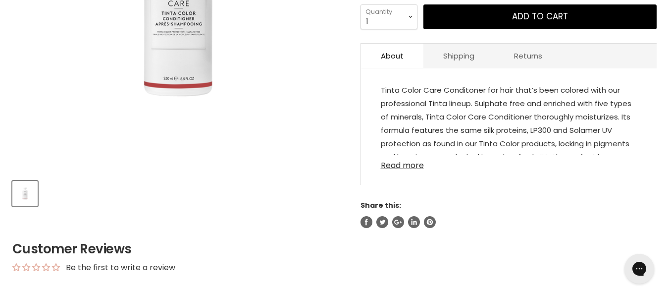
click at [416, 170] on link "Read more" at bounding box center [509, 162] width 256 height 15
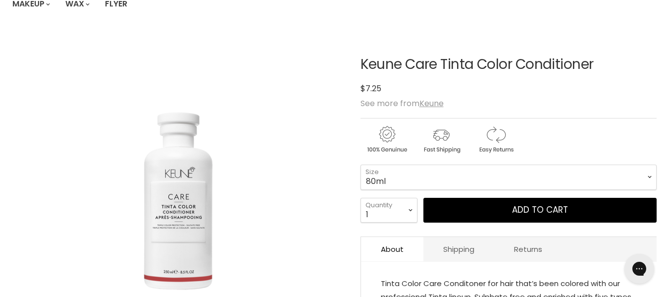
scroll to position [0, 0]
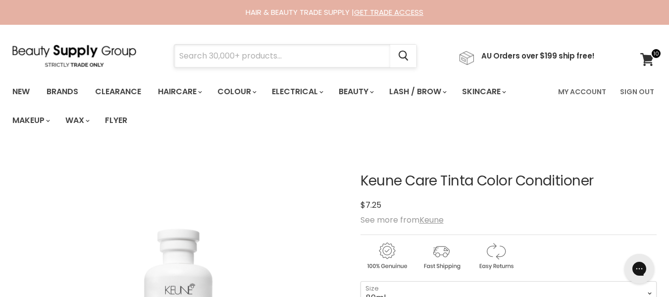
click at [304, 65] on input "Search" at bounding box center [282, 56] width 216 height 23
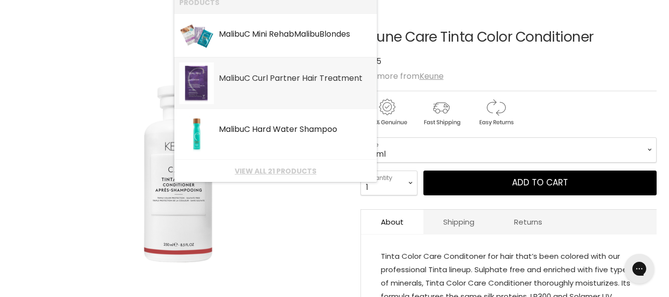
scroll to position [144, 0]
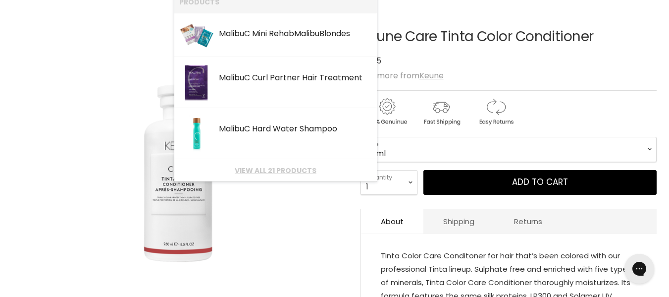
type input "malibu c"
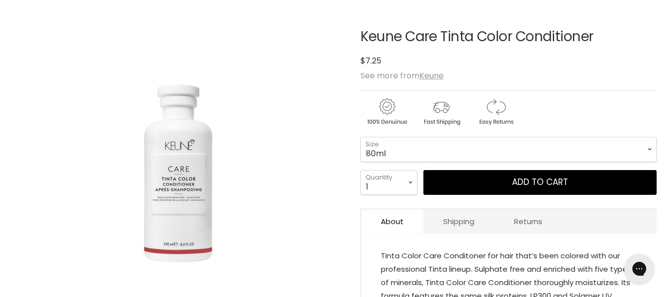
click at [3, 99] on section "Click or scroll to zoom Tap or pinch to zoom" at bounding box center [334, 255] width 669 height 503
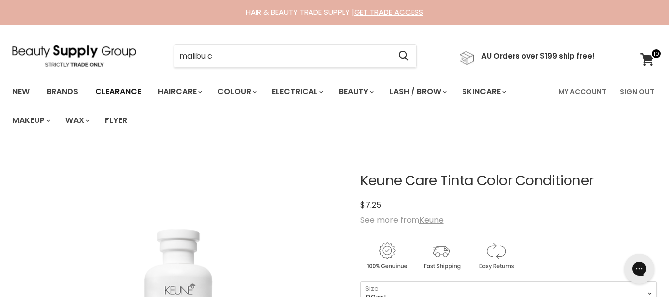
click at [142, 90] on link "Clearance" at bounding box center [118, 91] width 61 height 21
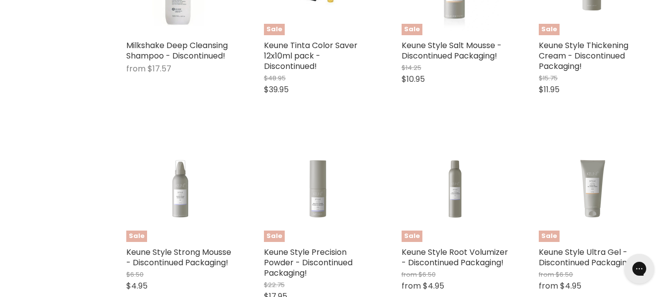
scroll to position [573, 0]
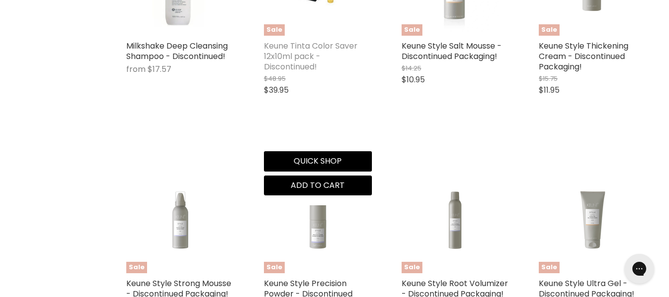
click at [295, 72] on link "Keune Tinta Color Saver 12x10ml pack - Discontinued!" at bounding box center [311, 56] width 94 height 32
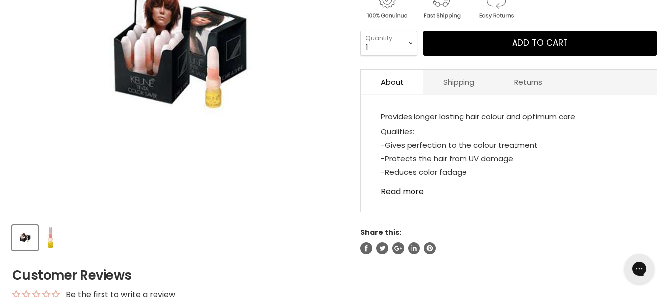
scroll to position [266, 0]
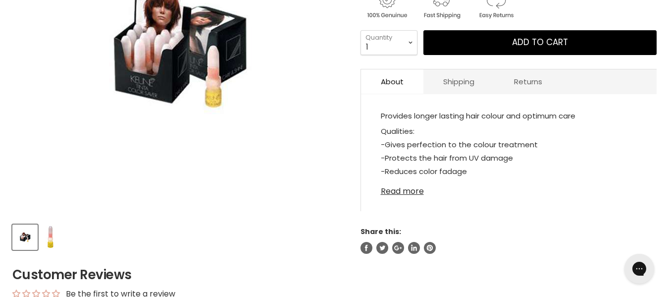
click at [418, 196] on link "Read more" at bounding box center [509, 188] width 256 height 15
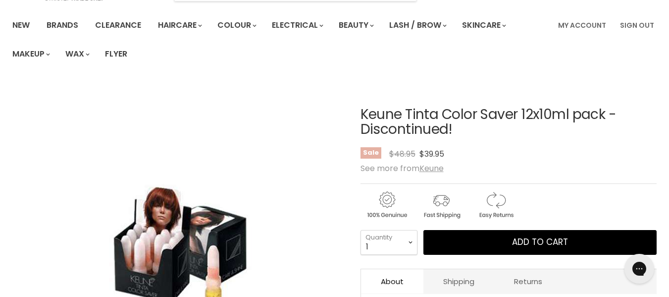
scroll to position [0, 0]
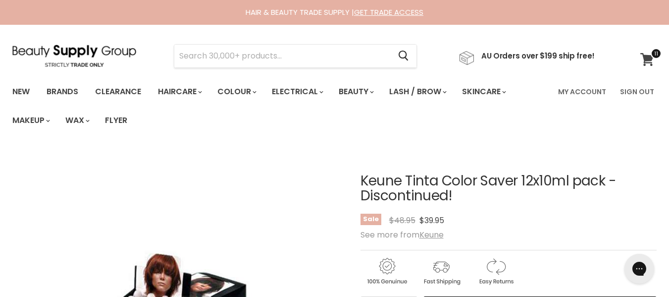
click at [650, 65] on icon at bounding box center [646, 59] width 13 height 13
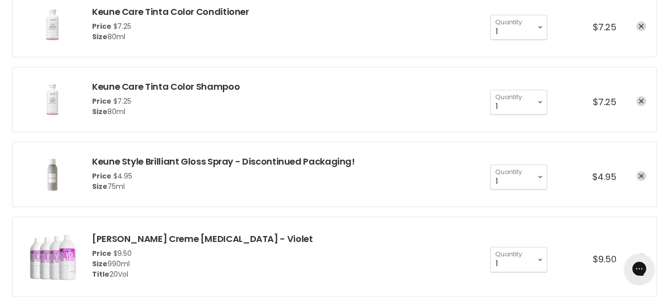
scroll to position [208, 0]
click at [639, 28] on icon "remove Keune Care Tinta Color Conditioner" at bounding box center [641, 25] width 5 height 5
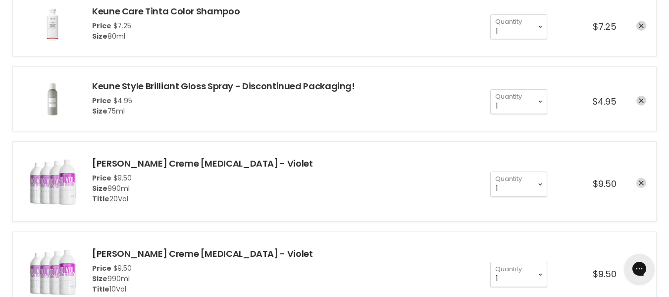
click at [639, 28] on icon "remove Keune Care Tinta Color Shampoo" at bounding box center [641, 25] width 5 height 5
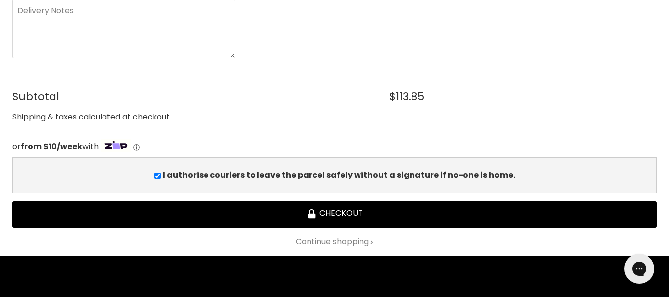
scroll to position [1135, 0]
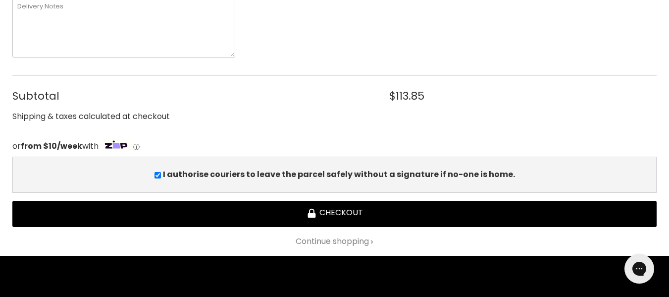
click at [158, 57] on textarea "Delivery Notes" at bounding box center [123, 28] width 223 height 58
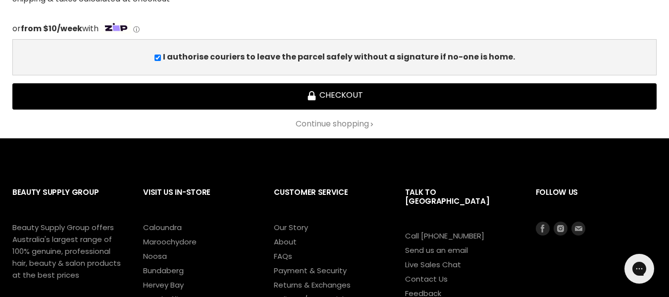
scroll to position [1253, 0]
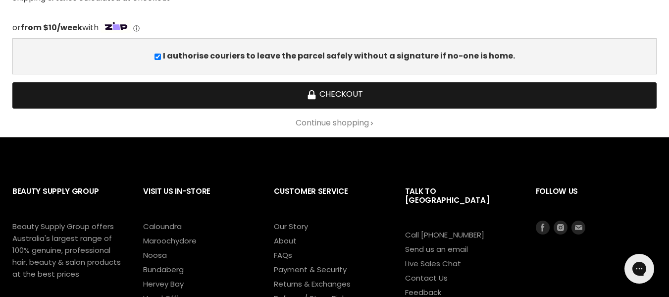
type textarea "Please leave inside the fence, thank you."
click at [168, 108] on button "Checkout" at bounding box center [334, 95] width 644 height 26
